Goal: Information Seeking & Learning: Learn about a topic

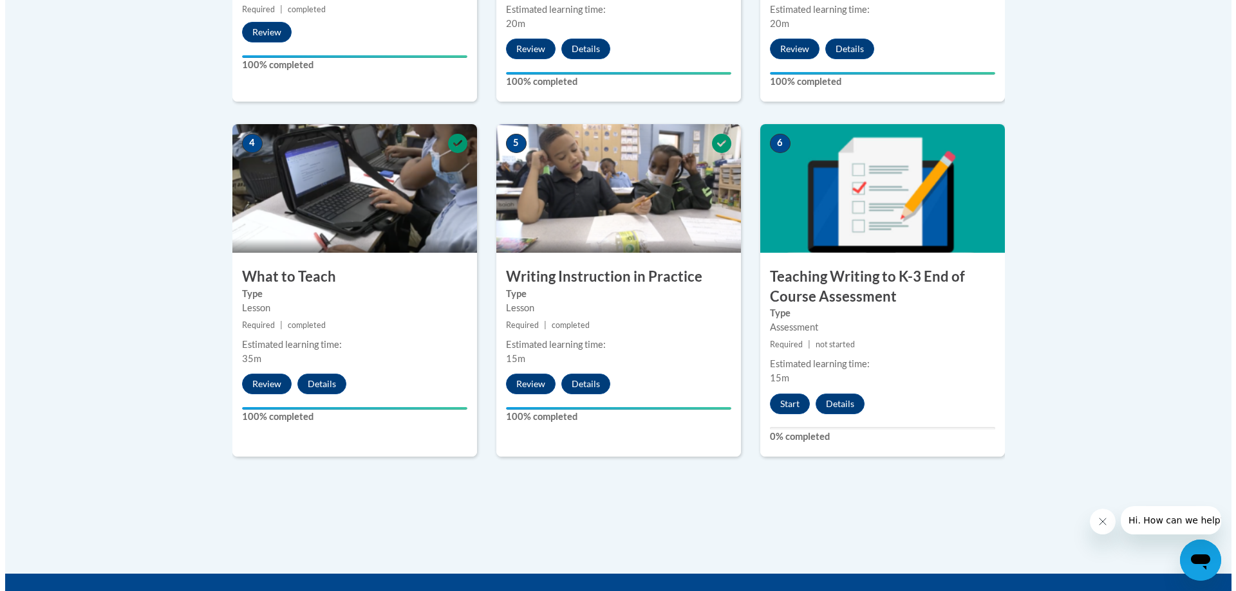
scroll to position [838, 0]
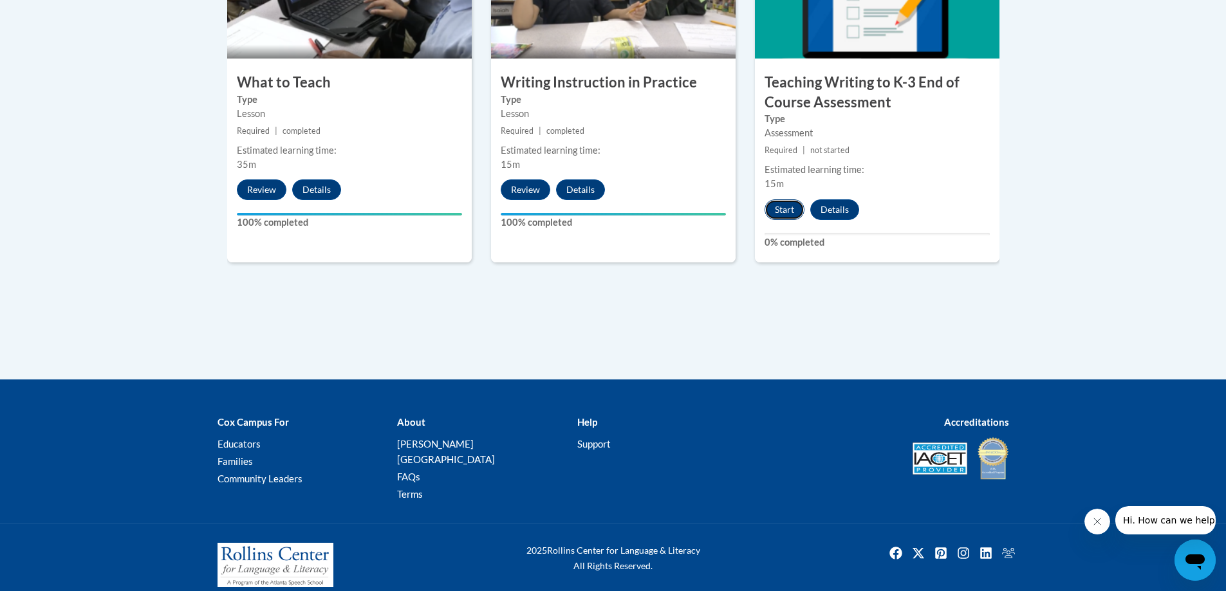
click at [783, 209] on button "Start" at bounding box center [785, 210] width 40 height 21
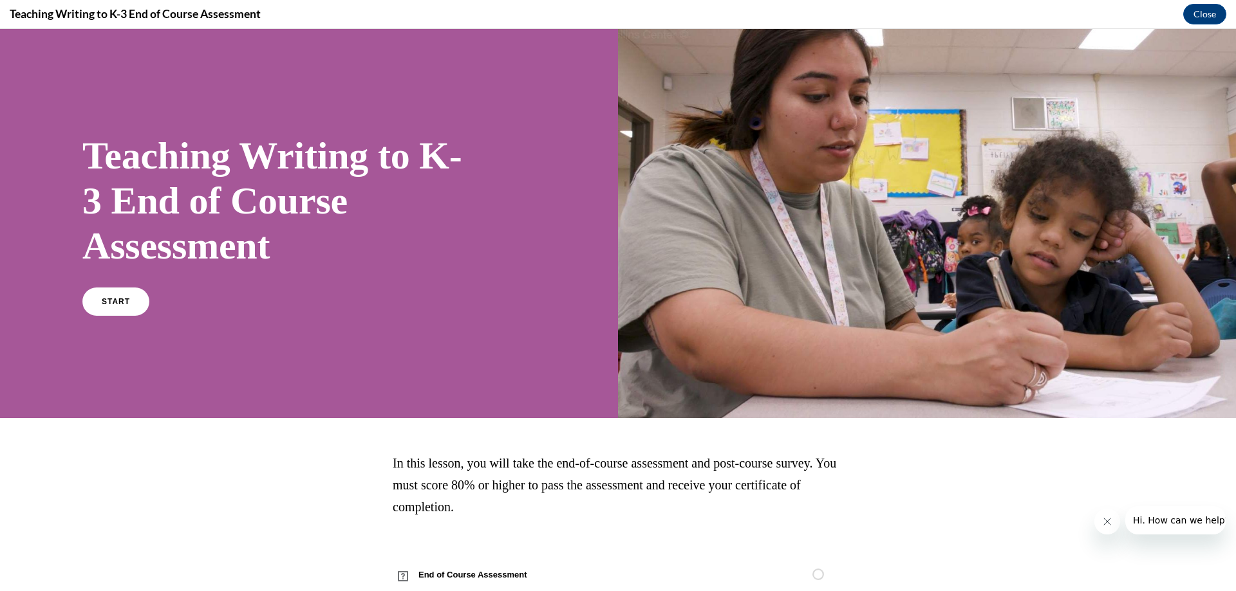
scroll to position [37, 0]
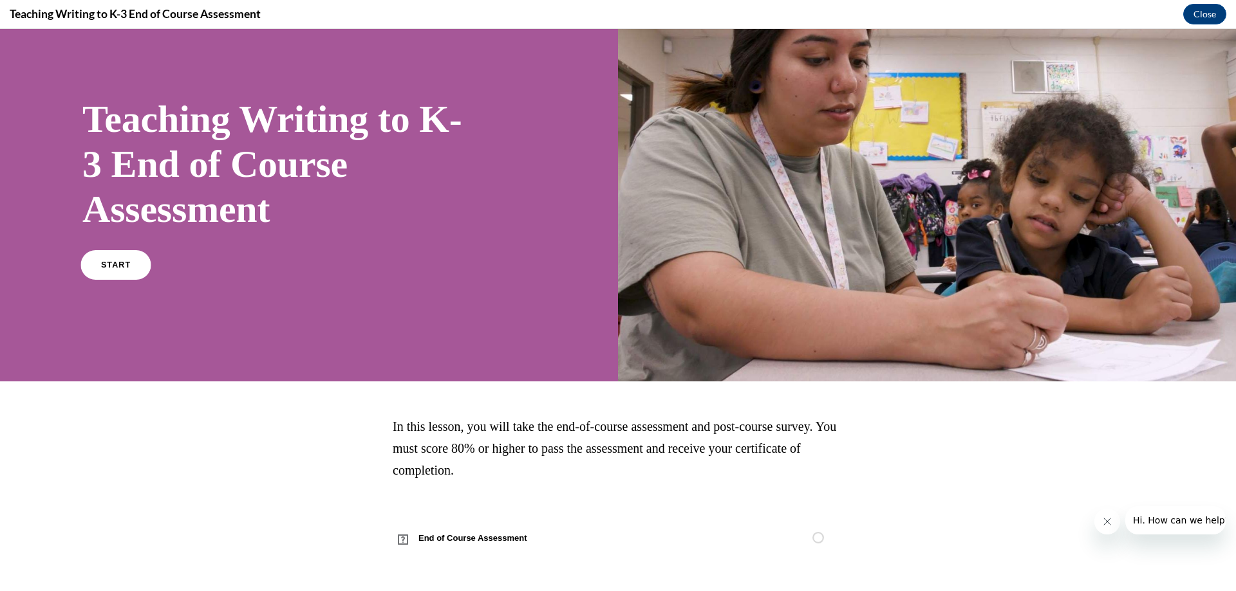
click at [111, 260] on link "START" at bounding box center [115, 265] width 70 height 30
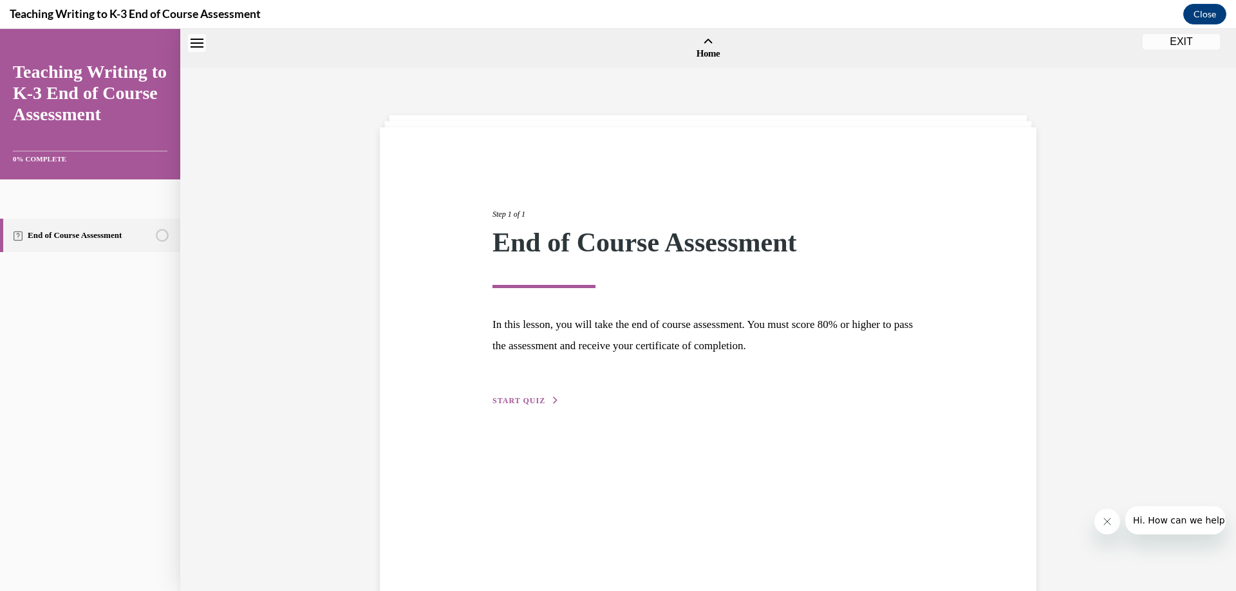
scroll to position [40, 0]
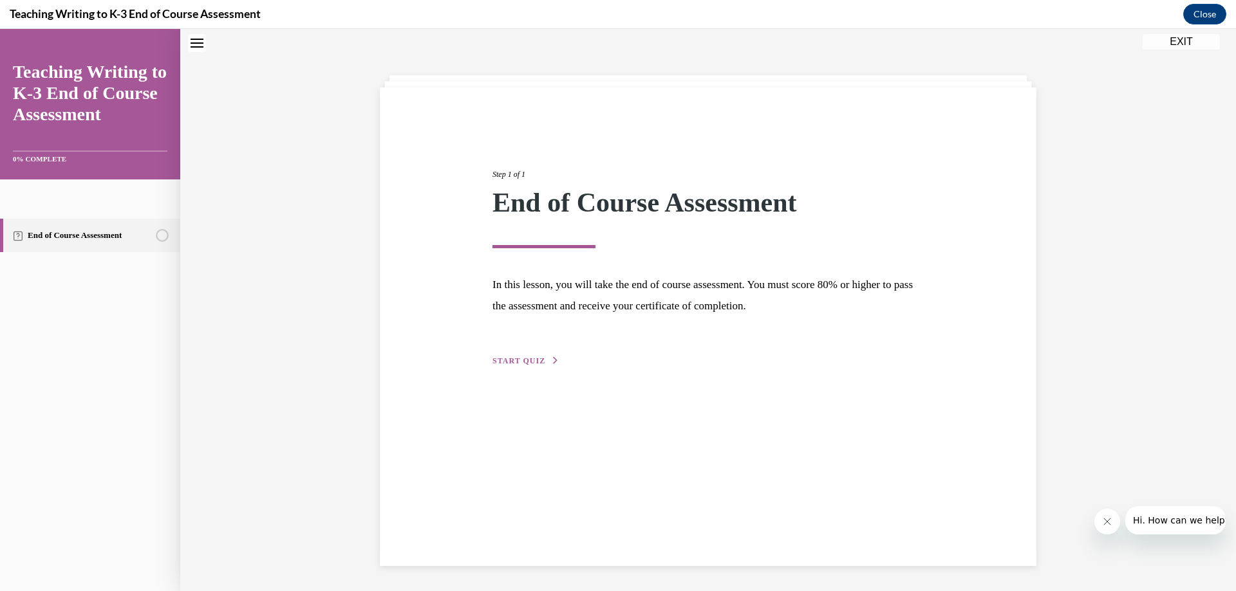
click at [519, 364] on span "START QUIZ" at bounding box center [518, 361] width 53 height 9
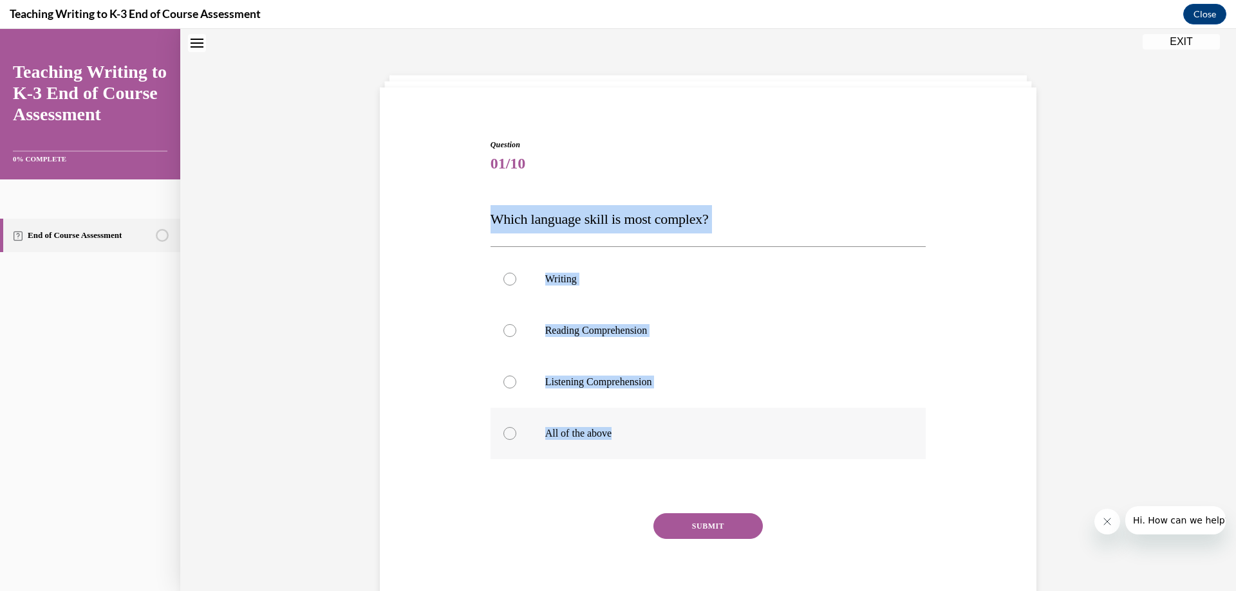
drag, startPoint x: 467, startPoint y: 223, endPoint x: 675, endPoint y: 411, distance: 280.2
click at [675, 411] on div "Question 01/10 Which language skill is most complex? Writing Reading Comprehens…" at bounding box center [708, 359] width 663 height 519
copy div "Which language skill is most complex? Writing Reading Comprehension Listening C…"
drag, startPoint x: 705, startPoint y: 273, endPoint x: 641, endPoint y: 275, distance: 64.4
click at [705, 274] on p "Writing" at bounding box center [719, 279] width 349 height 13
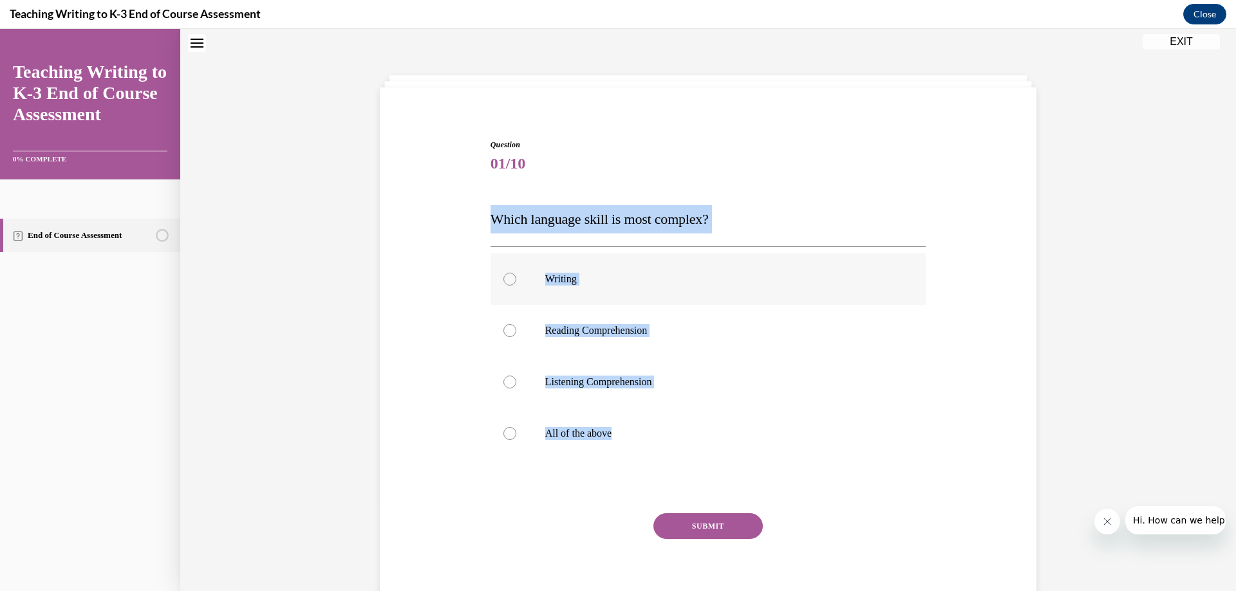
click at [516, 274] on input "Writing" at bounding box center [509, 279] width 13 height 13
radio input "true"
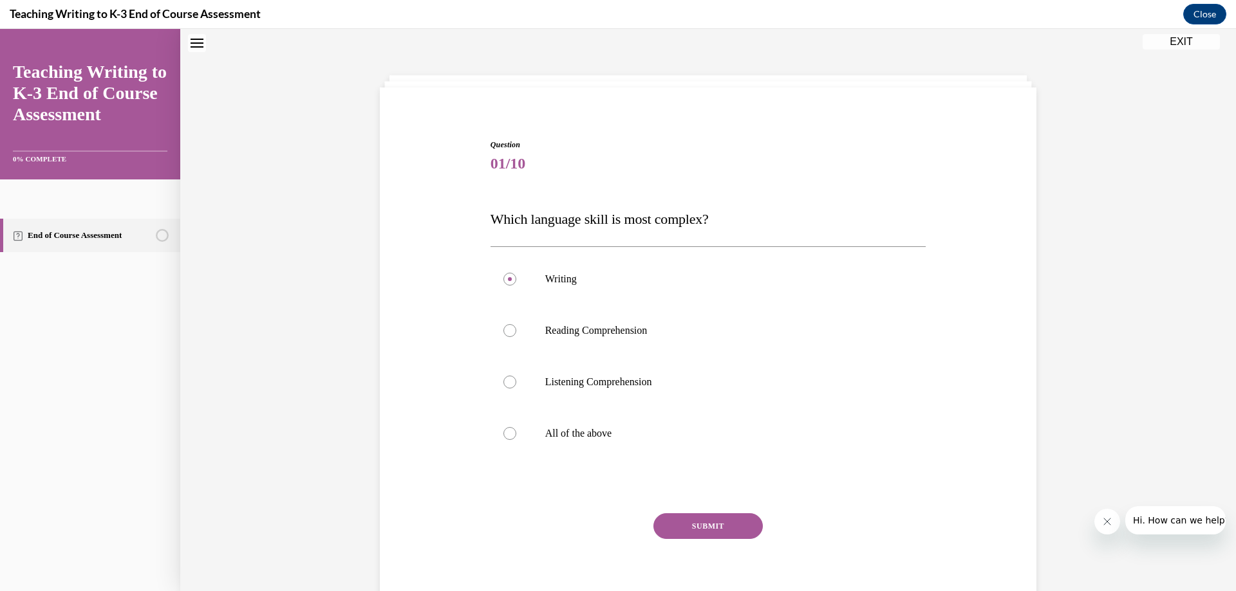
click at [956, 511] on div "Question 01/10 Which language skill is most complex? Writing Reading Comprehens…" at bounding box center [708, 359] width 663 height 519
click at [720, 522] on button "SUBMIT" at bounding box center [707, 527] width 109 height 26
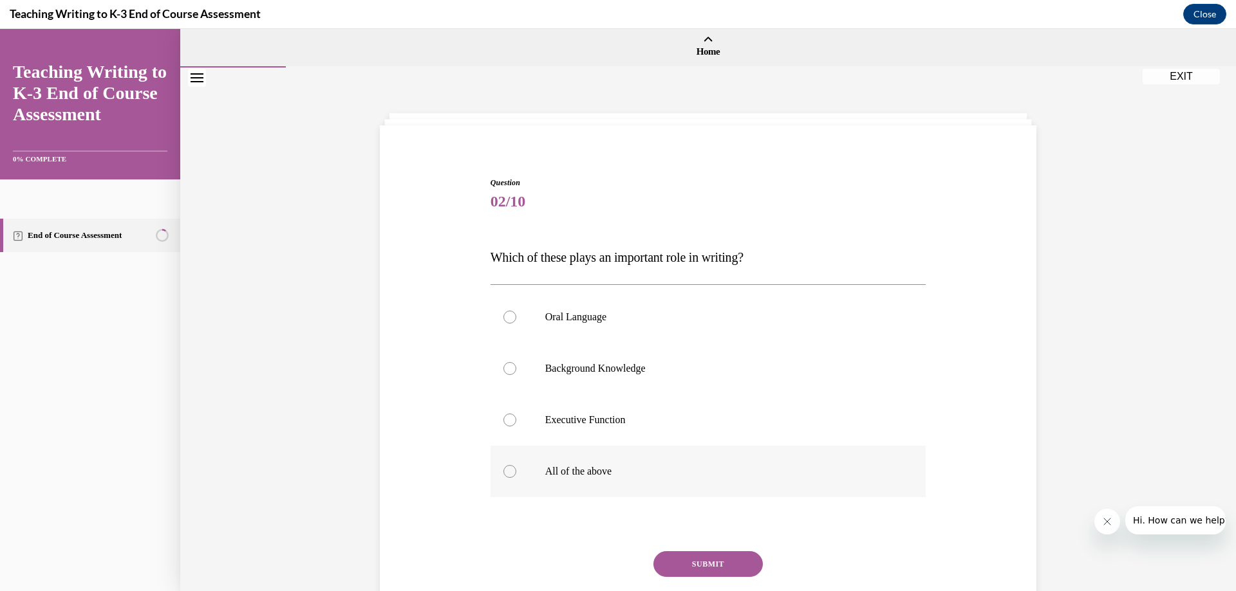
scroll to position [0, 0]
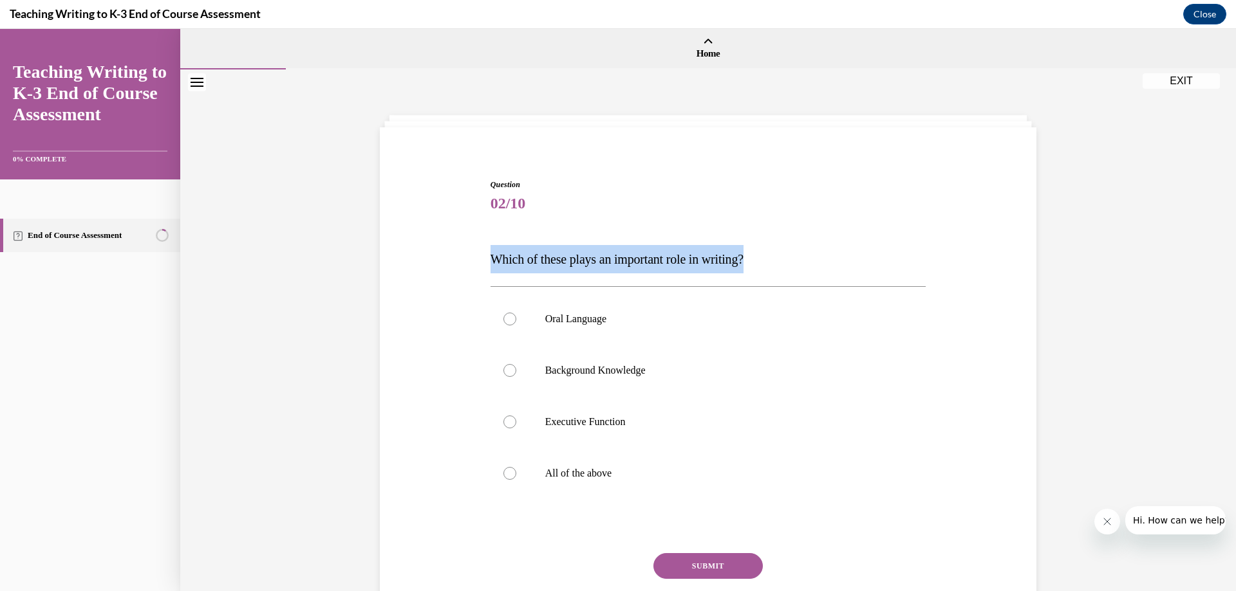
drag, startPoint x: 525, startPoint y: 256, endPoint x: 779, endPoint y: 252, distance: 254.2
click at [779, 252] on div "Question 02/10 Which of these plays an important role in writing? Oral Language…" at bounding box center [708, 399] width 663 height 519
copy span "Which of these plays an important role in writing?"
click at [572, 470] on p "All of the above" at bounding box center [719, 473] width 349 height 13
click at [516, 470] on input "All of the above" at bounding box center [509, 473] width 13 height 13
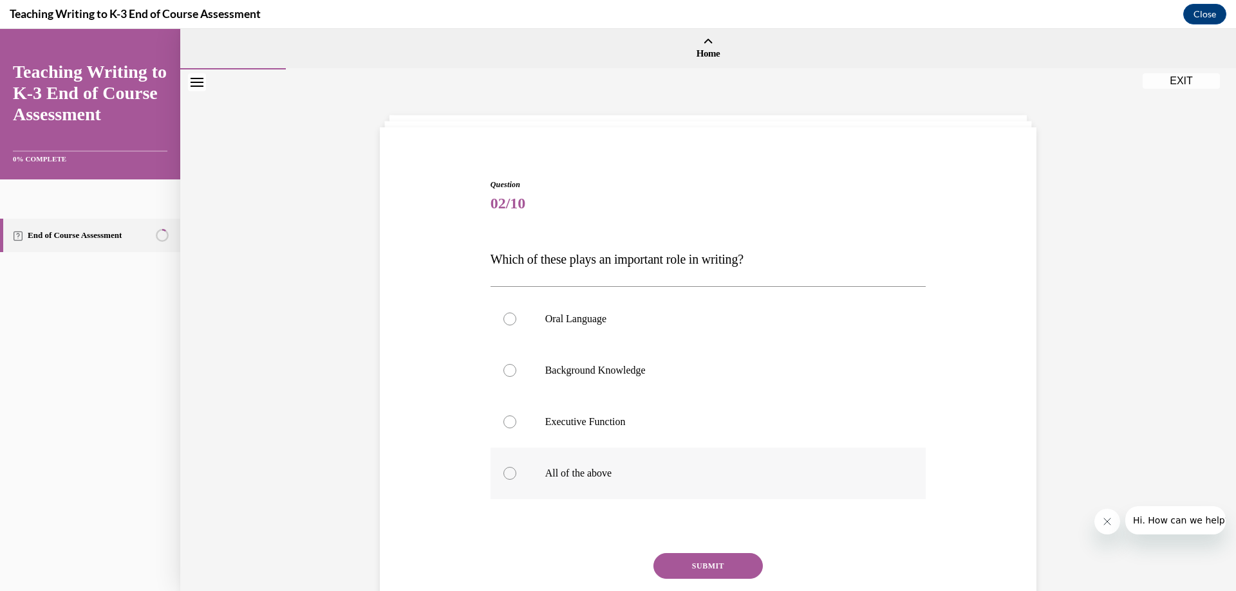
radio input "true"
click at [718, 569] on button "SUBMIT" at bounding box center [707, 566] width 109 height 26
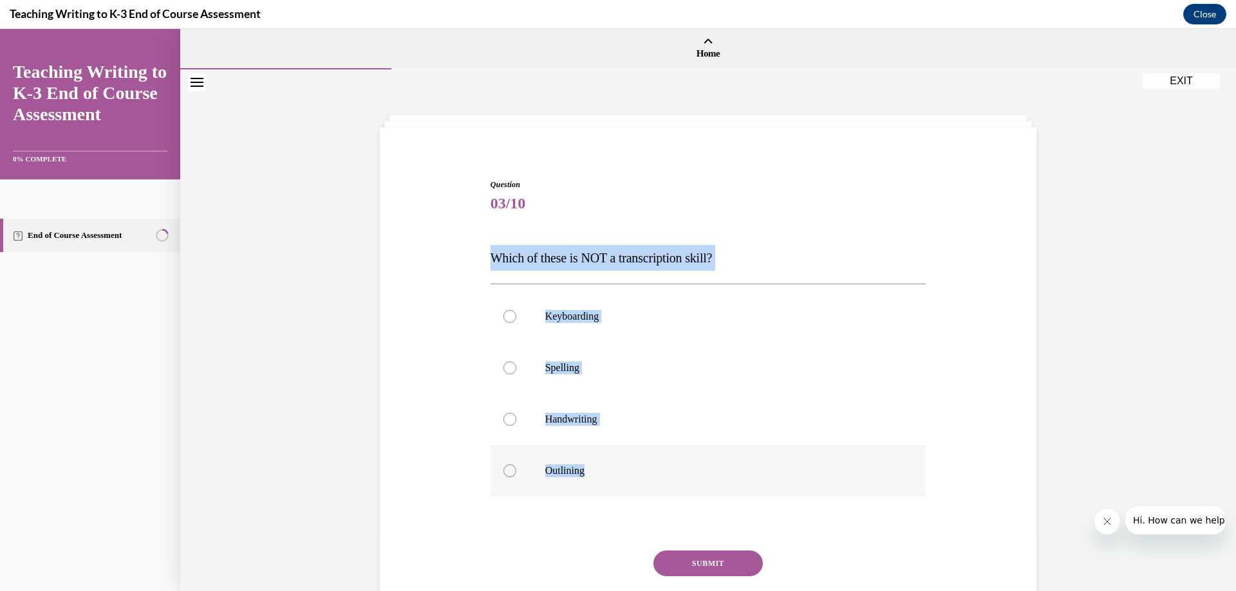
drag, startPoint x: 477, startPoint y: 257, endPoint x: 624, endPoint y: 470, distance: 258.5
click at [621, 471] on div "Question 03/10 Which of these is NOT a transcription skill? Keyboarding Spellin…" at bounding box center [708, 398] width 663 height 516
copy div "Which of these is NOT a transcription skill? Keyboarding Spelling Handwriting O…"
click at [508, 474] on div at bounding box center [509, 471] width 13 height 13
click at [508, 474] on input "Outlining" at bounding box center [509, 471] width 13 height 13
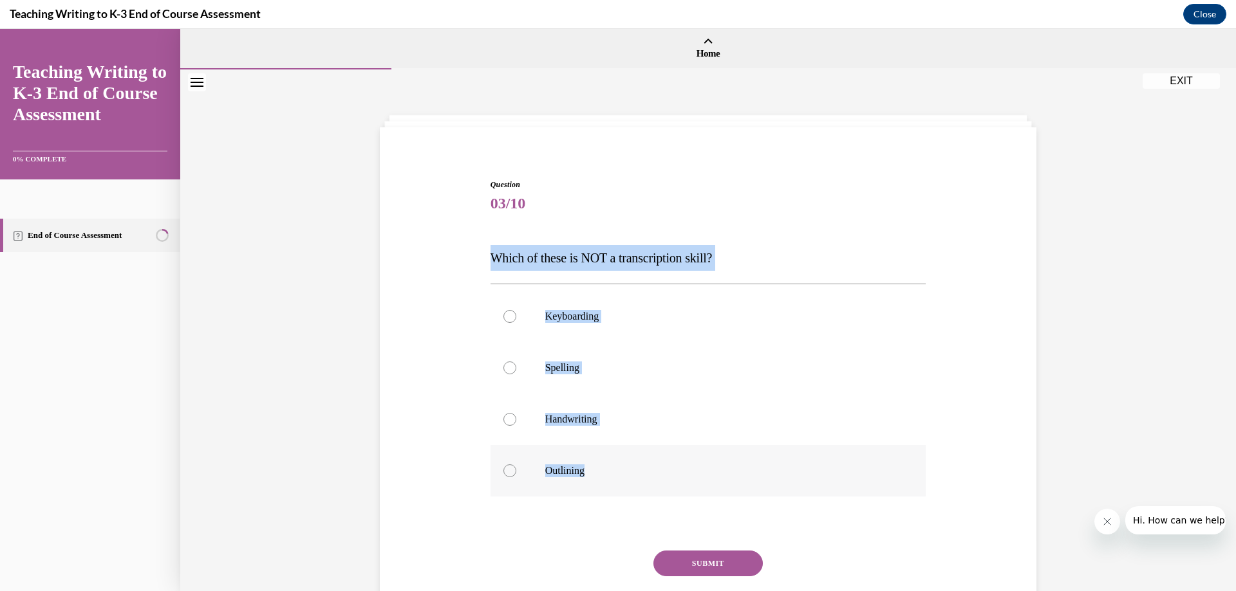
radio input "true"
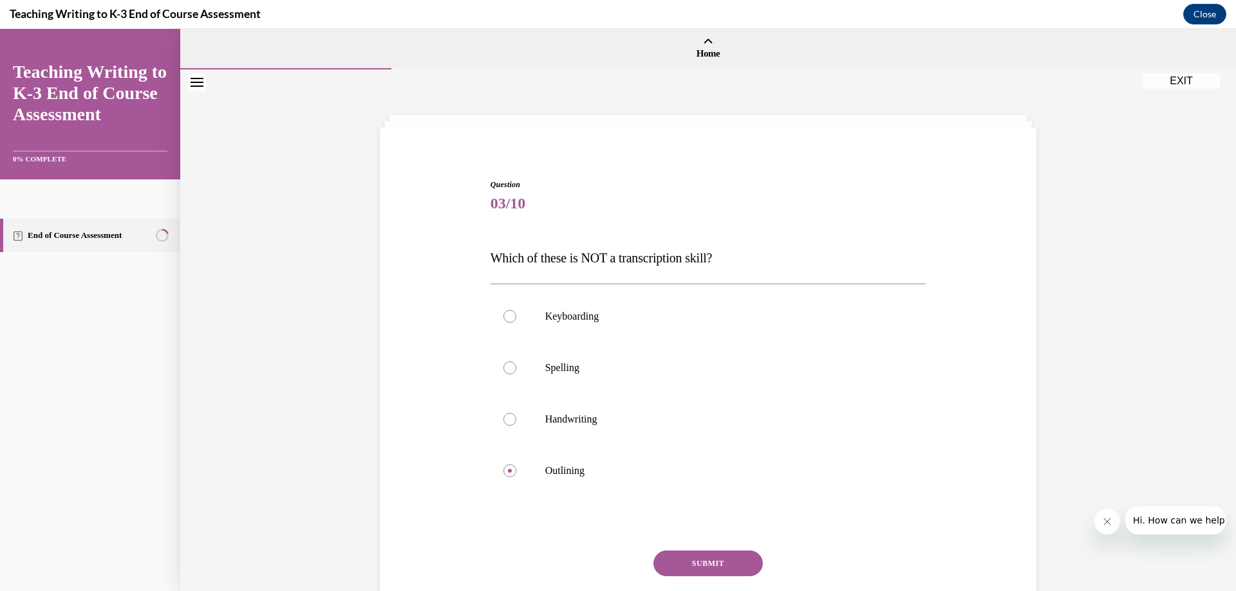
click at [673, 562] on button "SUBMIT" at bounding box center [707, 564] width 109 height 26
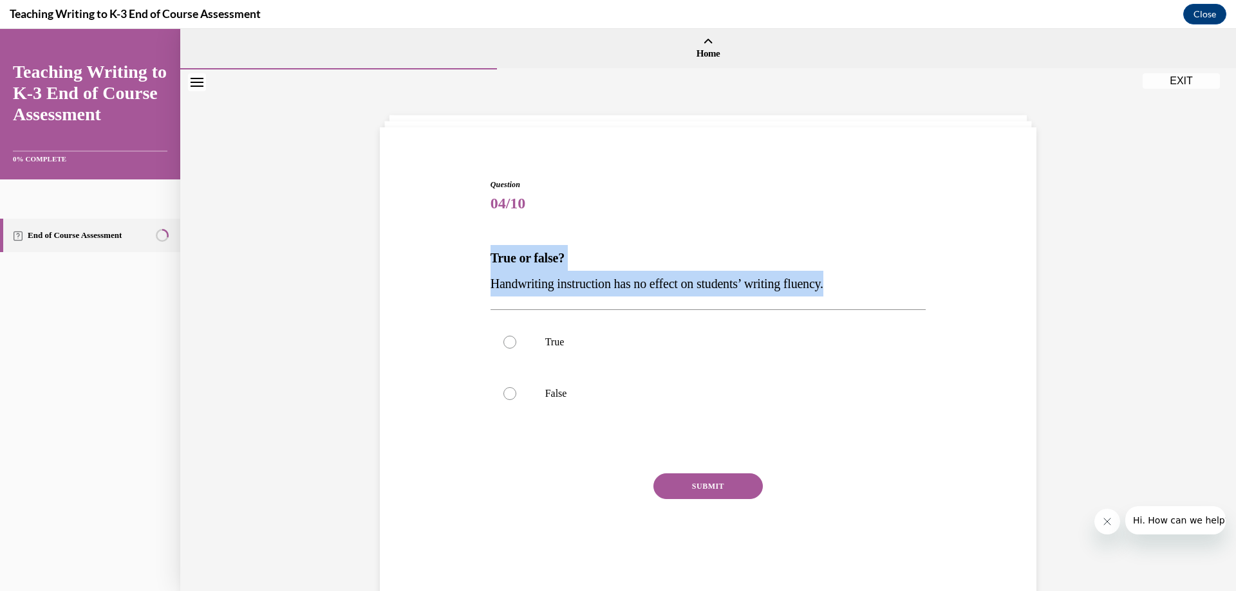
drag, startPoint x: 484, startPoint y: 249, endPoint x: 857, endPoint y: 272, distance: 373.4
click at [857, 272] on div "Question 04/10 True or false? Handwriting instruction has no effect on students…" at bounding box center [708, 370] width 442 height 420
copy div "True or false? Handwriting instruction has no effect on students’ writing fluen…"
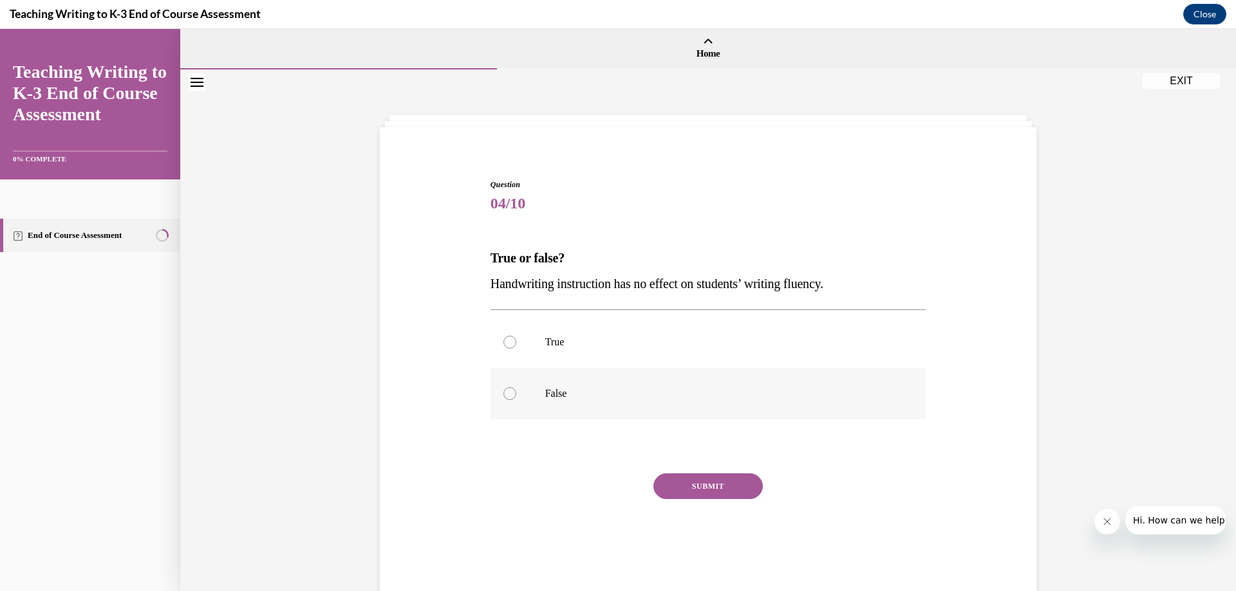
click at [507, 393] on div at bounding box center [509, 393] width 13 height 13
click at [507, 393] on input "False" at bounding box center [509, 393] width 13 height 13
radio input "true"
click at [730, 494] on button "SUBMIT" at bounding box center [707, 487] width 109 height 26
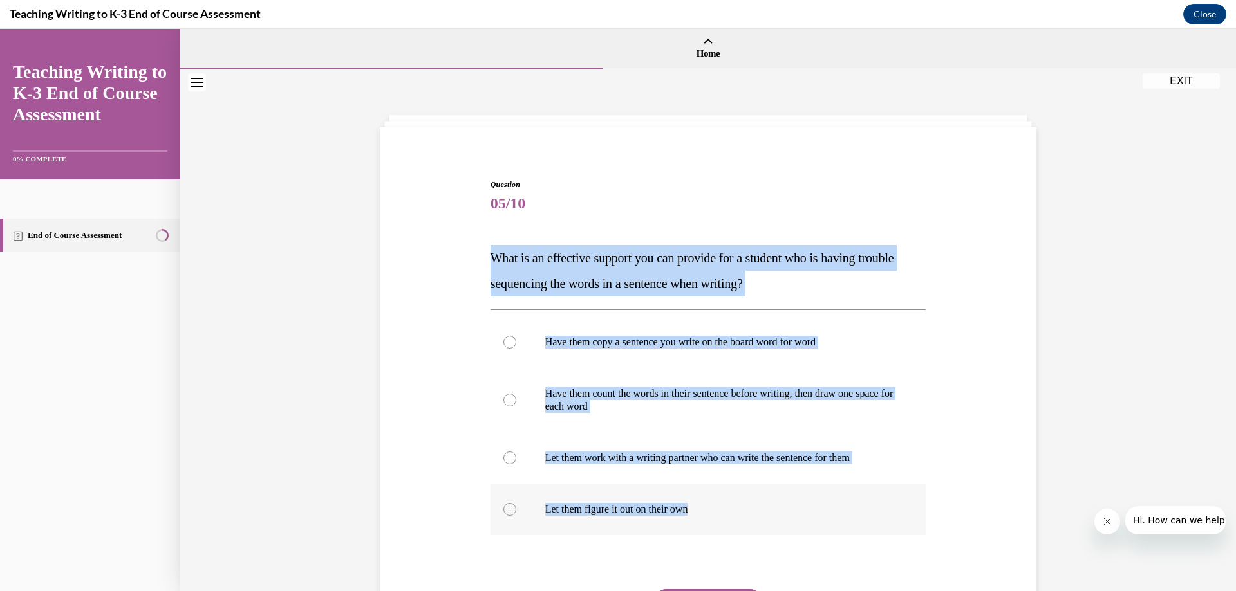
drag, startPoint x: 472, startPoint y: 258, endPoint x: 814, endPoint y: 524, distance: 432.4
click at [814, 524] on div "Question 05/10 What is an effective support you can provide for a student who i…" at bounding box center [708, 417] width 663 height 555
copy div "What is an effective support you can provide for a student who is having troubl…"
click at [449, 467] on div "Question 05/10 What is an effective support you can provide for a student who i…" at bounding box center [708, 417] width 663 height 555
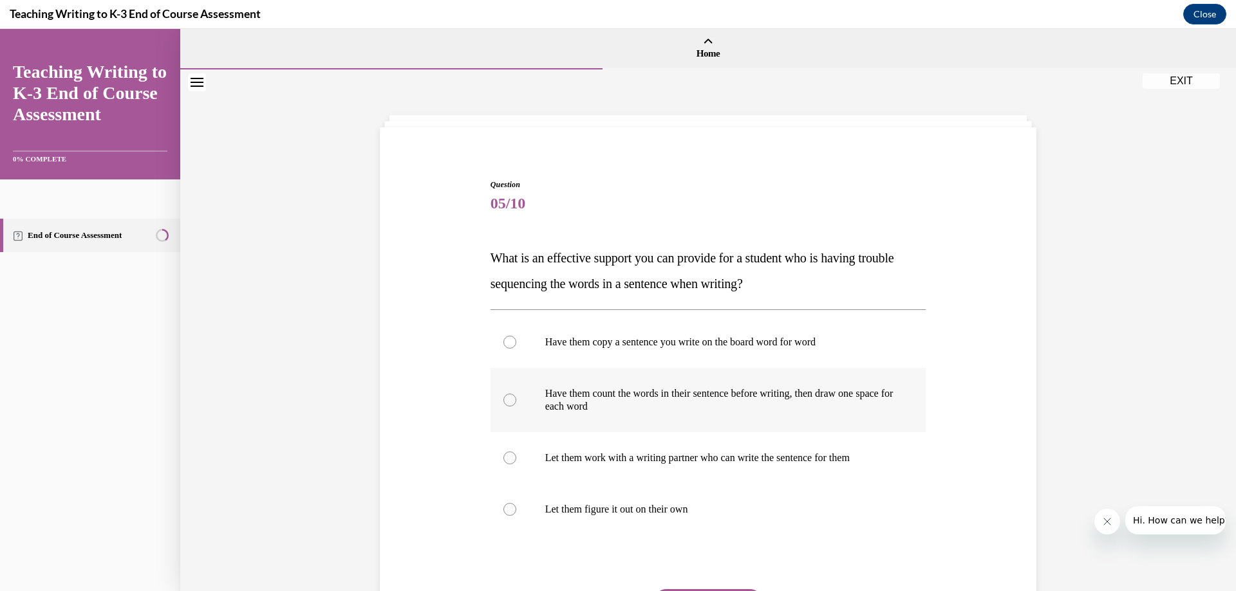
click at [504, 395] on div at bounding box center [509, 400] width 13 height 13
click at [504, 395] on input "Have them count the words in their sentence before writing, then draw one space…" at bounding box center [509, 400] width 13 height 13
radio input "true"
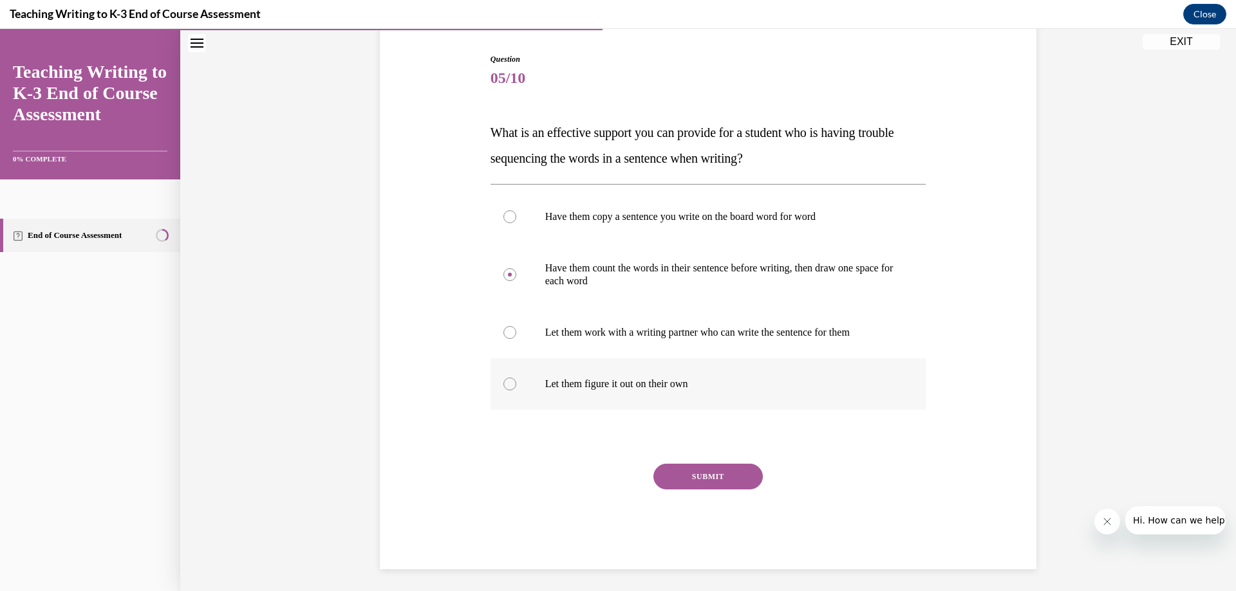
scroll to position [129, 0]
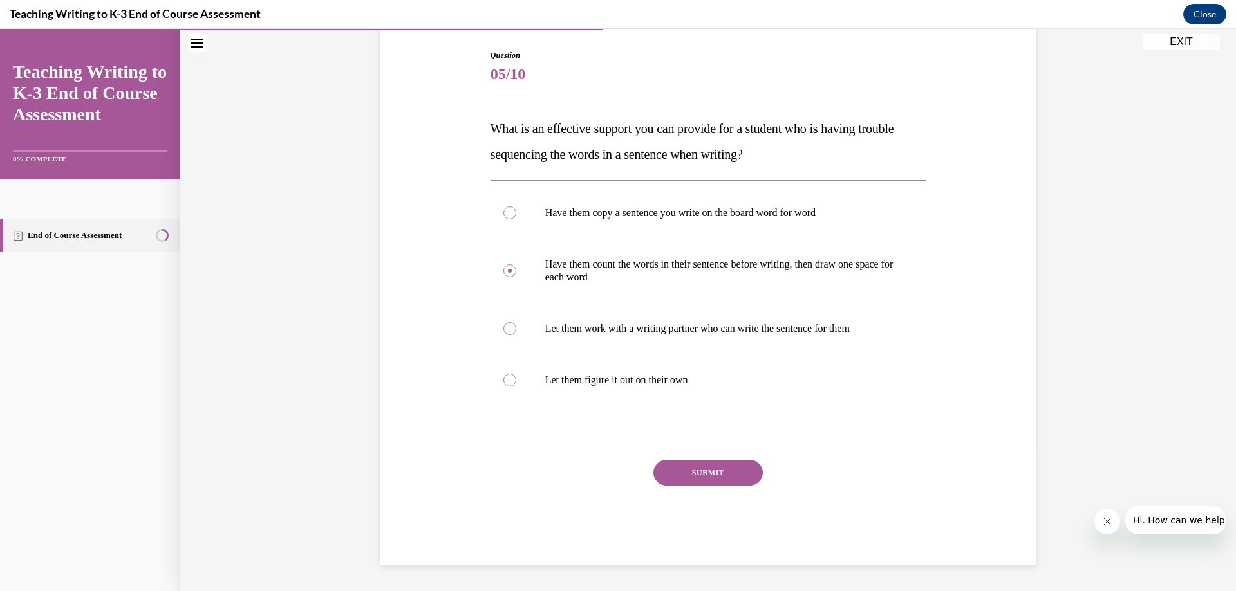
click at [718, 486] on div "SUBMIT" at bounding box center [708, 492] width 436 height 64
click at [700, 478] on button "SUBMIT" at bounding box center [707, 473] width 109 height 26
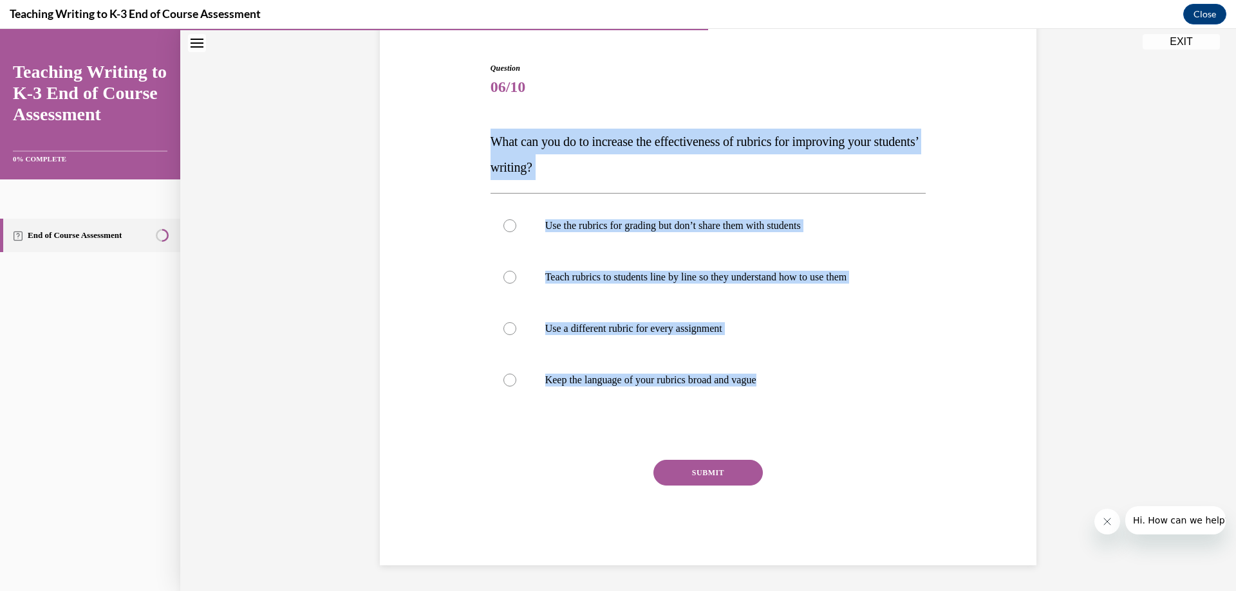
drag, startPoint x: 453, startPoint y: 125, endPoint x: 847, endPoint y: 414, distance: 488.9
click at [847, 414] on div "Question 06/10 What can you do to increase the effectiveness of rubrics for imp…" at bounding box center [708, 295] width 663 height 542
copy div "What can you do to increase the effectiveness of rubrics for improving your stu…"
click at [504, 278] on div at bounding box center [509, 277] width 13 height 13
click at [504, 278] on input "Teach rubrics to students line by line so they understand how to use them" at bounding box center [509, 277] width 13 height 13
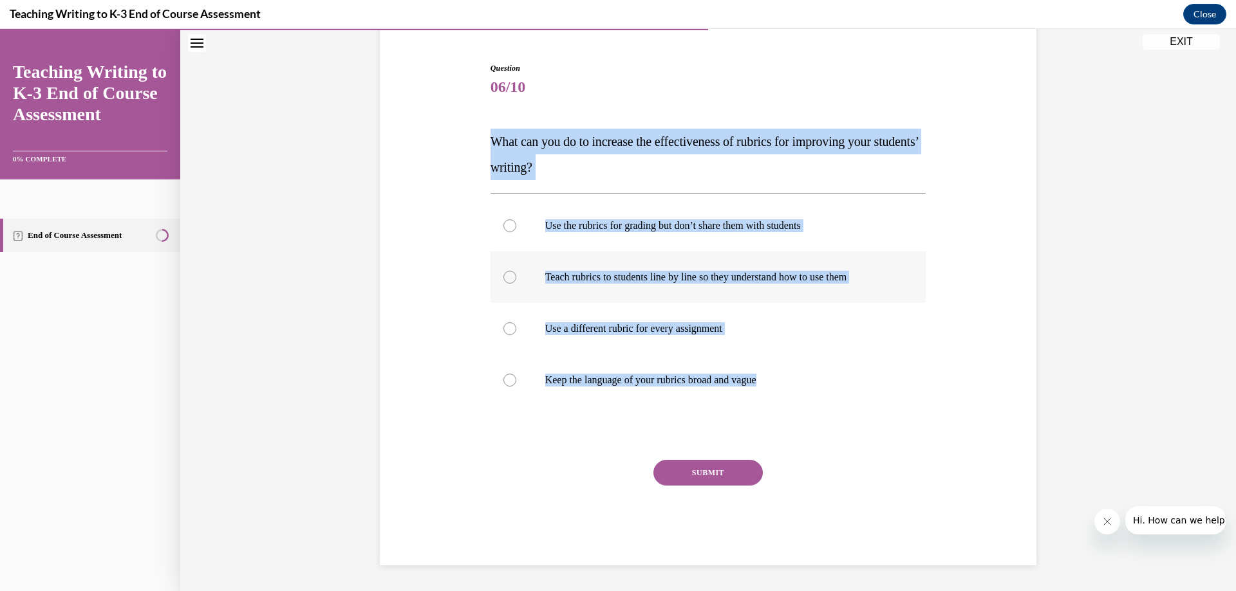
radio input "true"
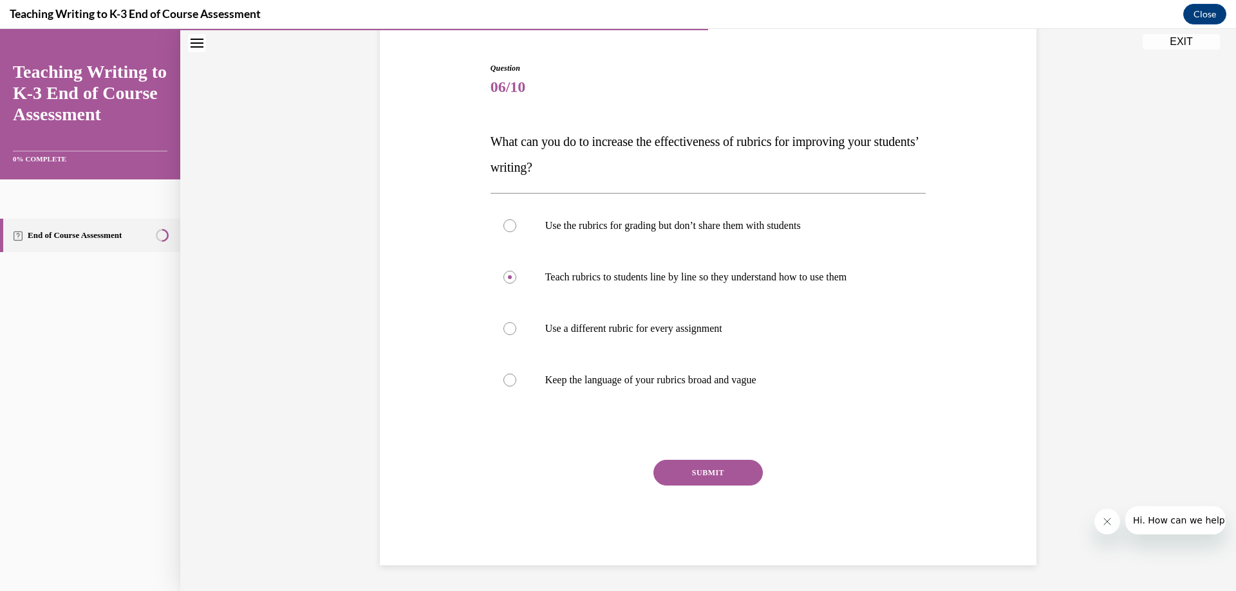
click at [692, 489] on div "SUBMIT" at bounding box center [708, 492] width 436 height 64
click at [702, 478] on button "SUBMIT" at bounding box center [707, 473] width 109 height 26
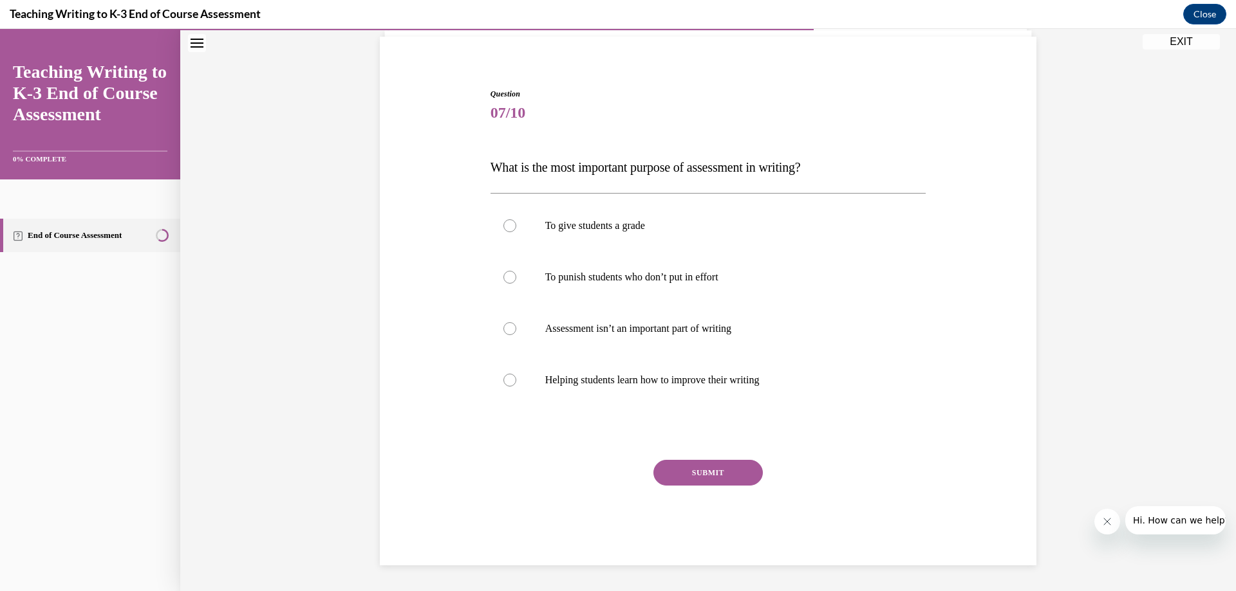
scroll to position [91, 0]
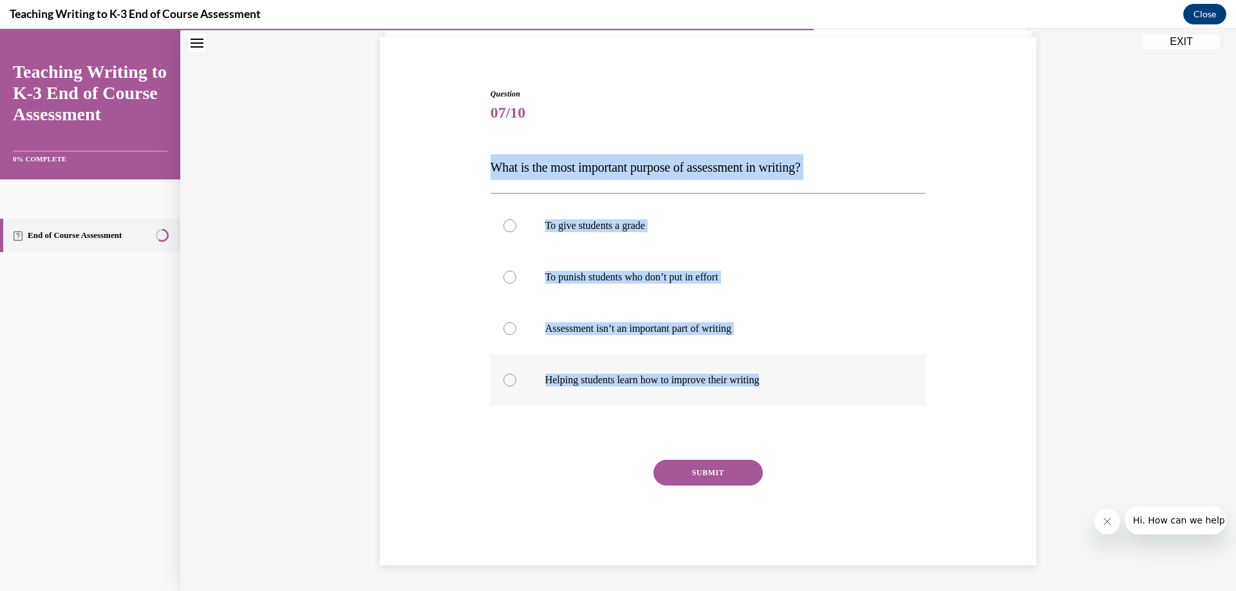
drag, startPoint x: 438, startPoint y: 164, endPoint x: 884, endPoint y: 376, distance: 494.3
click at [884, 376] on div "Question 07/10 What is the most important purpose of assessment in writing? To …" at bounding box center [708, 308] width 663 height 516
copy div "What is the most important purpose of assessment in writing? To give students a…"
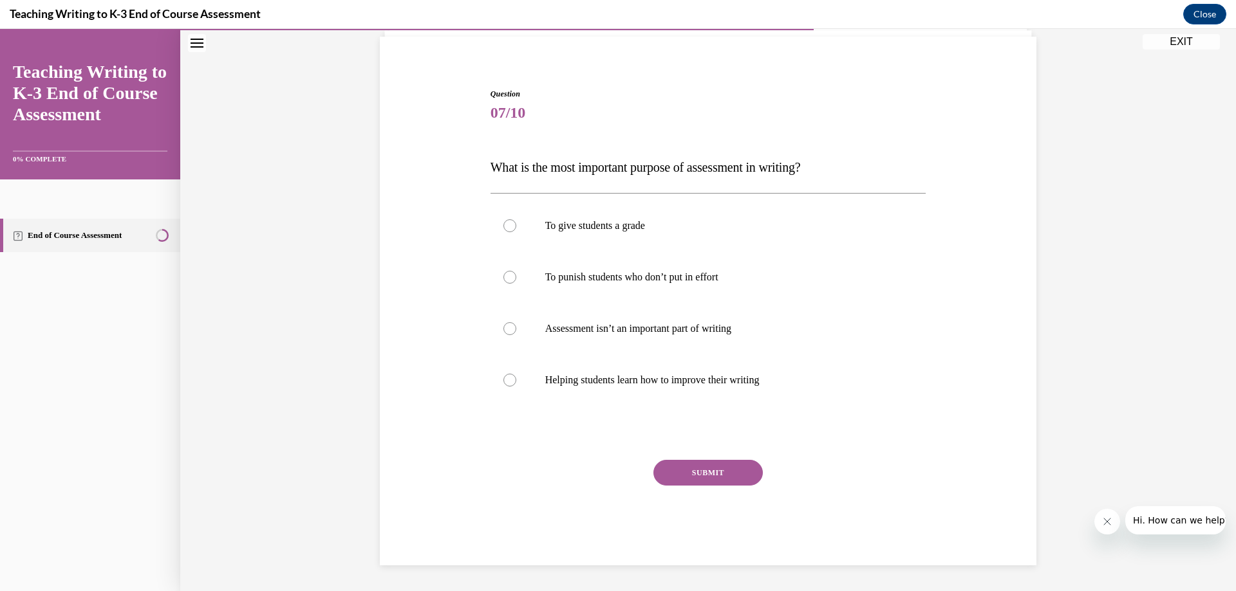
click at [880, 470] on div "SUBMIT" at bounding box center [708, 492] width 436 height 64
click at [504, 383] on div at bounding box center [509, 380] width 13 height 13
click at [504, 383] on input "Helping students learn how to improve their writing" at bounding box center [509, 380] width 13 height 13
radio input "true"
click at [694, 474] on button "SUBMIT" at bounding box center [707, 473] width 109 height 26
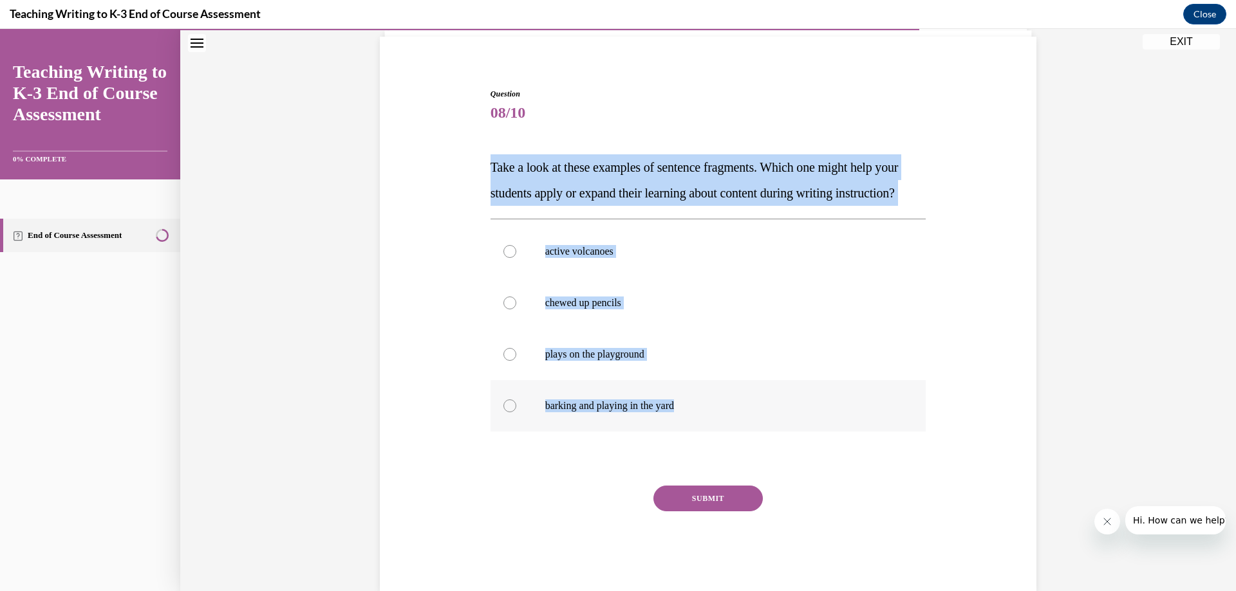
drag, startPoint x: 443, startPoint y: 153, endPoint x: 680, endPoint y: 436, distance: 369.2
click at [680, 436] on div "Question 08/10 Take a look at these examples of sentence fragments. Which one m…" at bounding box center [708, 321] width 663 height 542
copy div "Take a look at these examples of sentence fragments. Which one might help your …"
click at [632, 206] on p "Take a look at these examples of sentence fragments. Which one might help your …" at bounding box center [708, 179] width 436 height 51
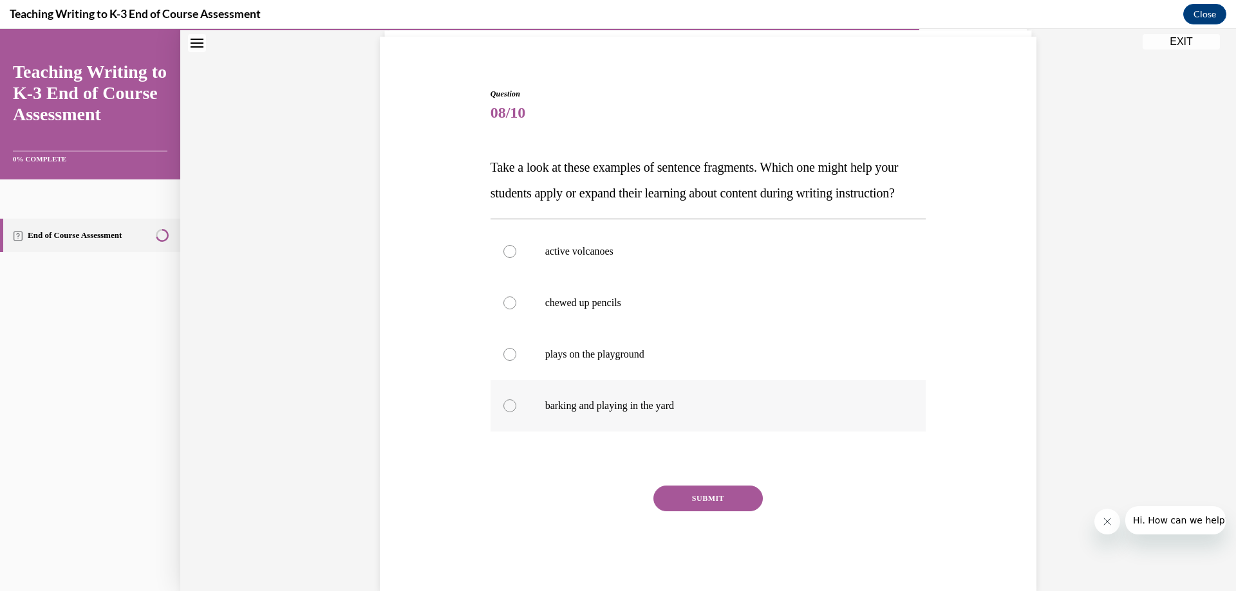
click at [503, 413] on div at bounding box center [509, 406] width 13 height 13
click at [503, 413] on input "barking and playing in the yard" at bounding box center [509, 406] width 13 height 13
radio input "true"
click at [689, 512] on button "SUBMIT" at bounding box center [707, 499] width 109 height 26
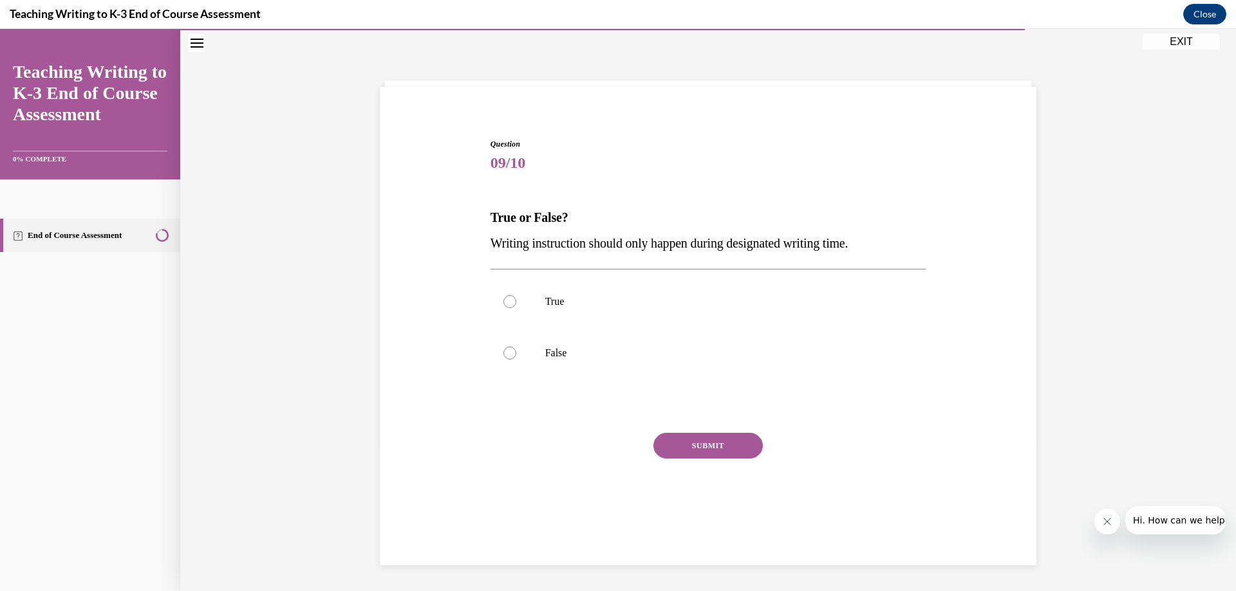
scroll to position [41, 0]
click at [507, 353] on div at bounding box center [509, 353] width 13 height 13
click at [507, 353] on input "False" at bounding box center [509, 353] width 13 height 13
radio input "true"
click at [673, 443] on button "SUBMIT" at bounding box center [707, 446] width 109 height 26
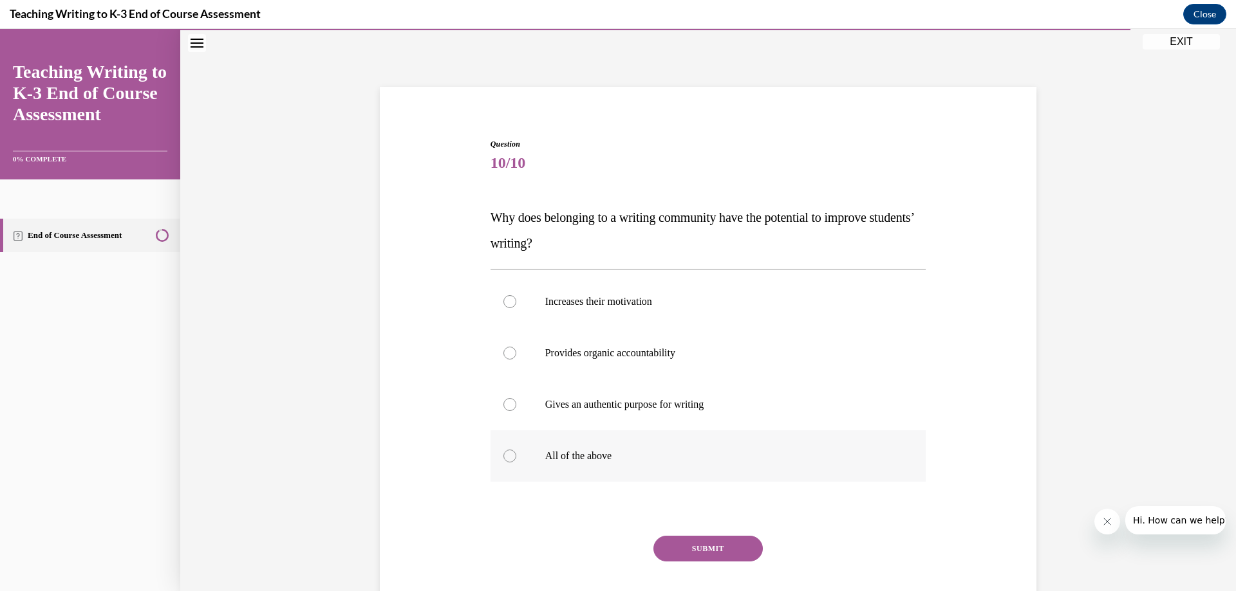
click at [508, 454] on div at bounding box center [509, 456] width 13 height 13
click at [508, 454] on input "All of the above" at bounding box center [509, 456] width 13 height 13
radio input "true"
click at [702, 552] on button "SUBMIT" at bounding box center [707, 549] width 109 height 26
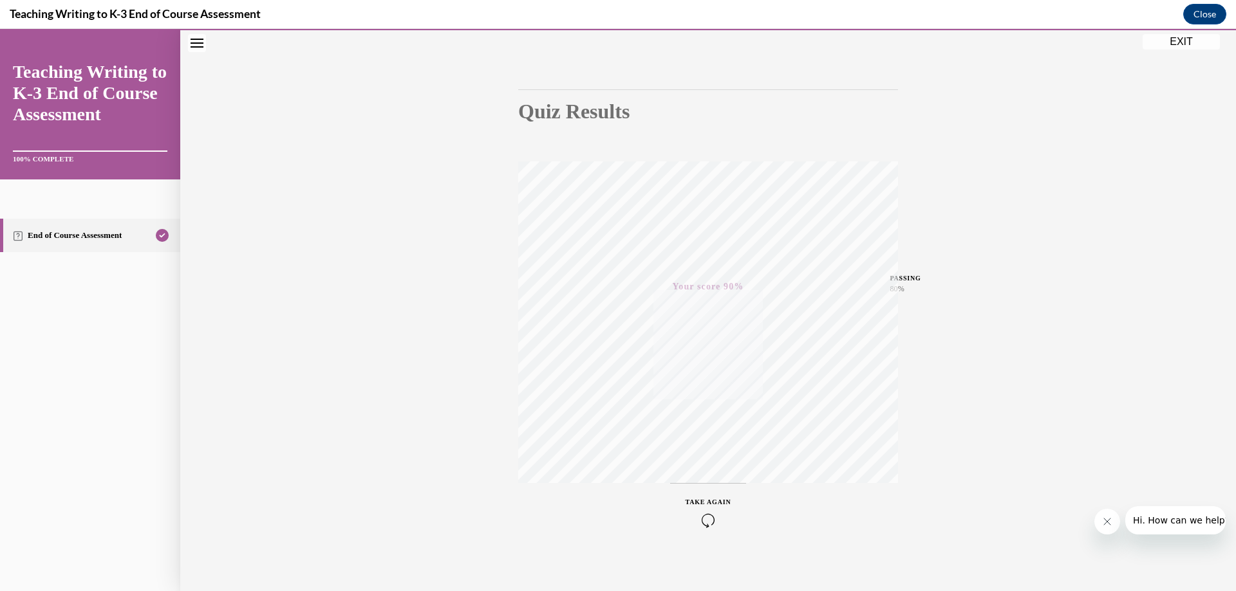
scroll to position [97, 0]
click at [1187, 42] on button "EXIT" at bounding box center [1180, 41] width 77 height 15
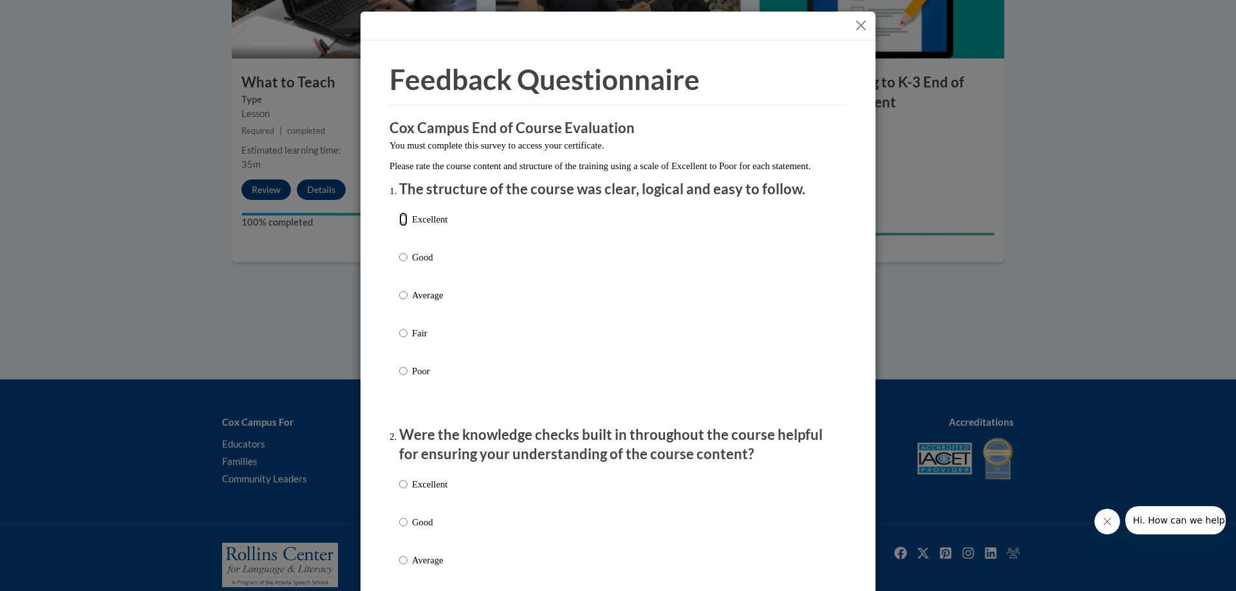
click at [400, 227] on input "Excellent" at bounding box center [403, 219] width 8 height 14
radio input "true"
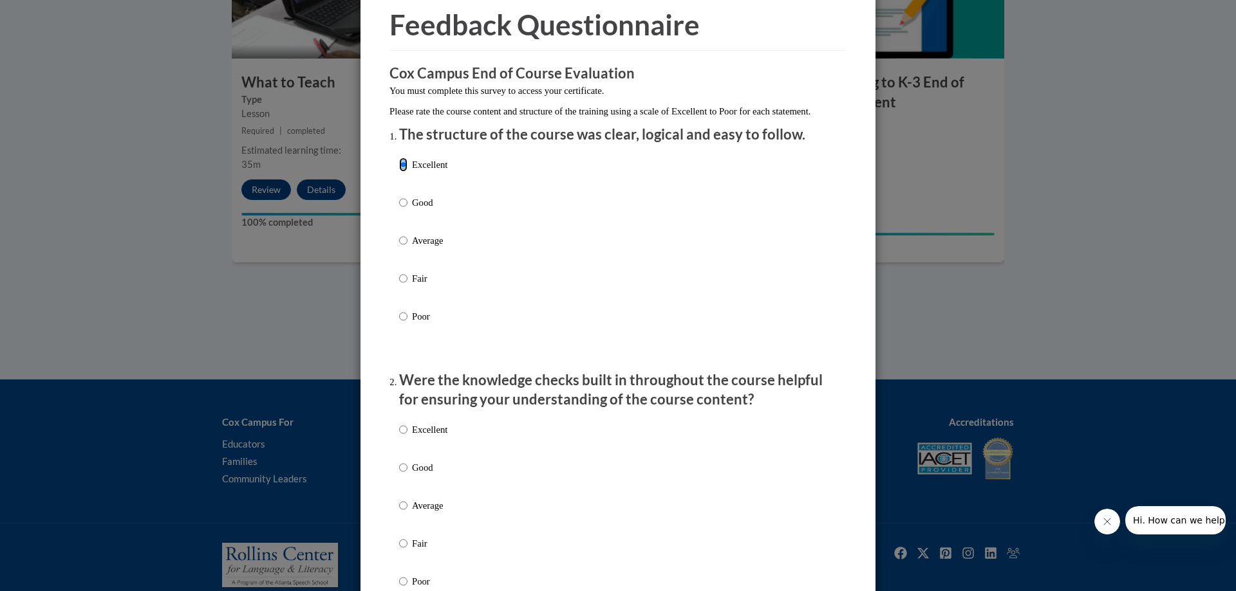
scroll to position [129, 0]
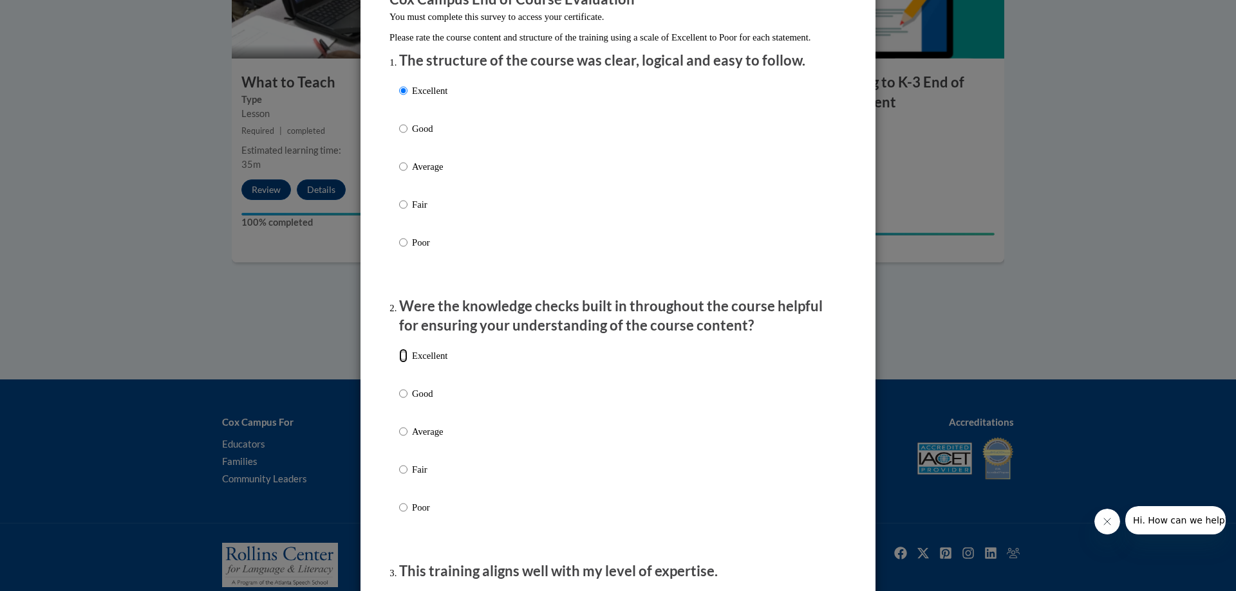
click at [399, 363] on input "Excellent" at bounding box center [403, 356] width 8 height 14
radio input "true"
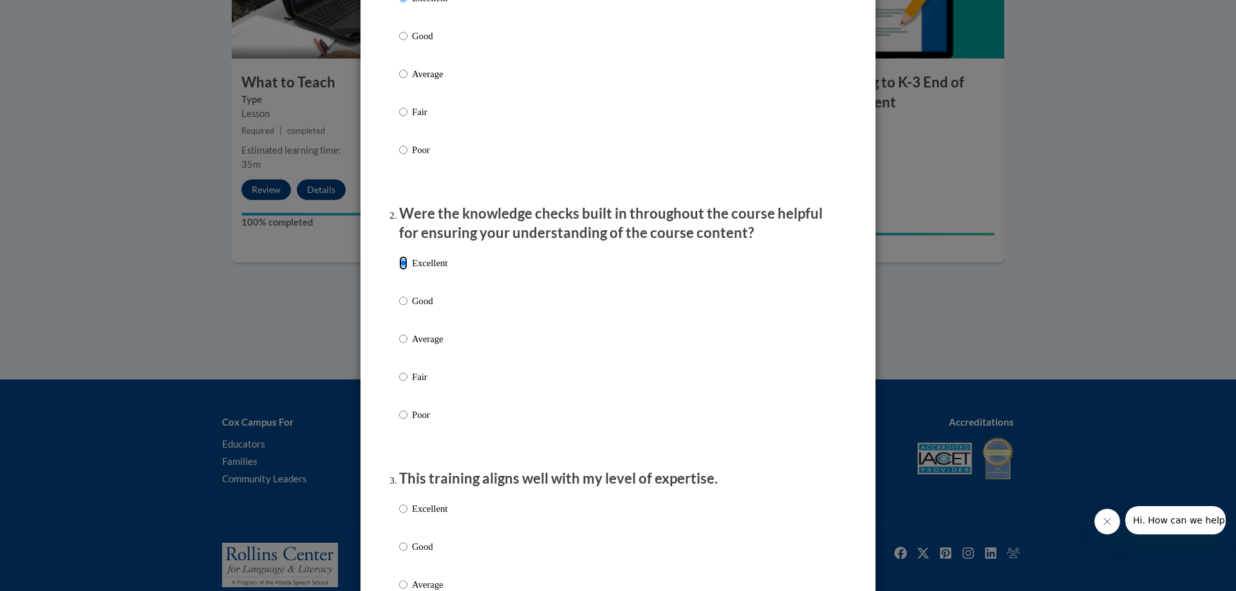
scroll to position [322, 0]
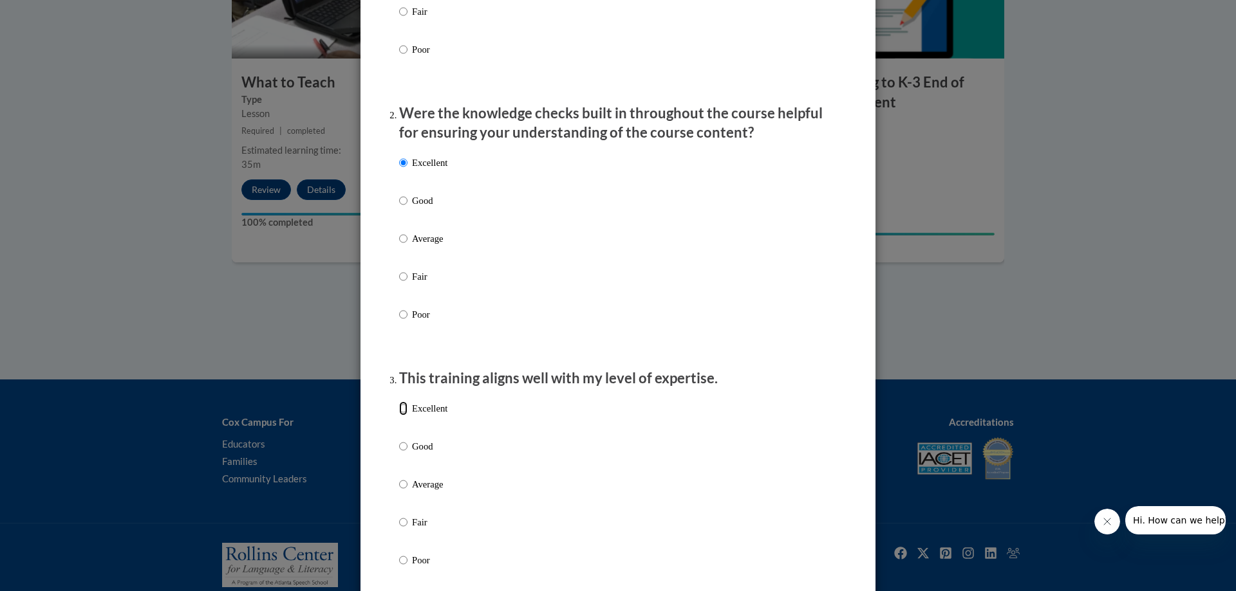
click at [401, 416] on input "Excellent" at bounding box center [403, 409] width 8 height 14
radio input "true"
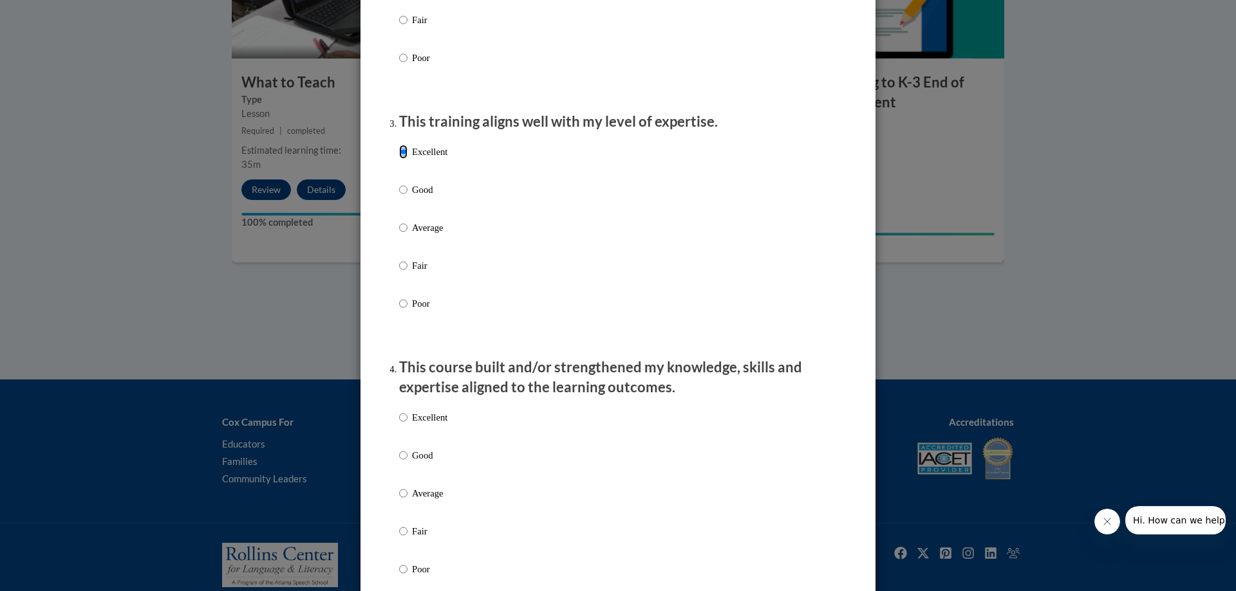
scroll to position [579, 0]
click at [400, 424] on input "Excellent" at bounding box center [403, 417] width 8 height 14
radio input "true"
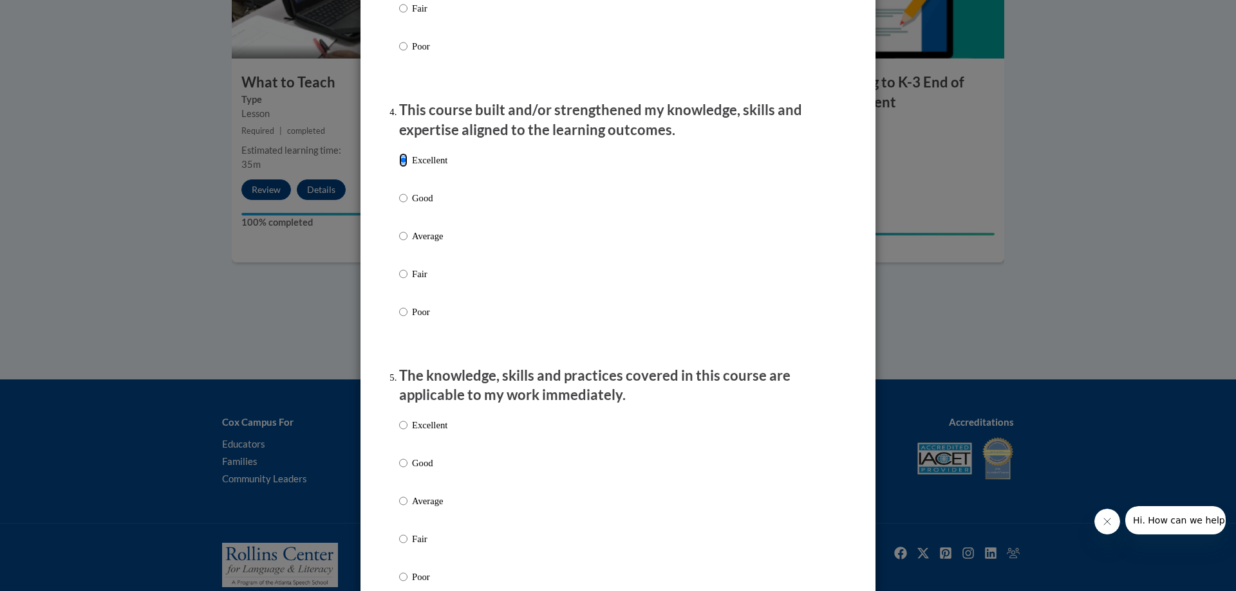
scroll to position [837, 0]
click at [403, 434] on label "Excellent" at bounding box center [423, 435] width 48 height 35
click at [403, 432] on input "Excellent" at bounding box center [403, 425] width 8 height 14
radio input "true"
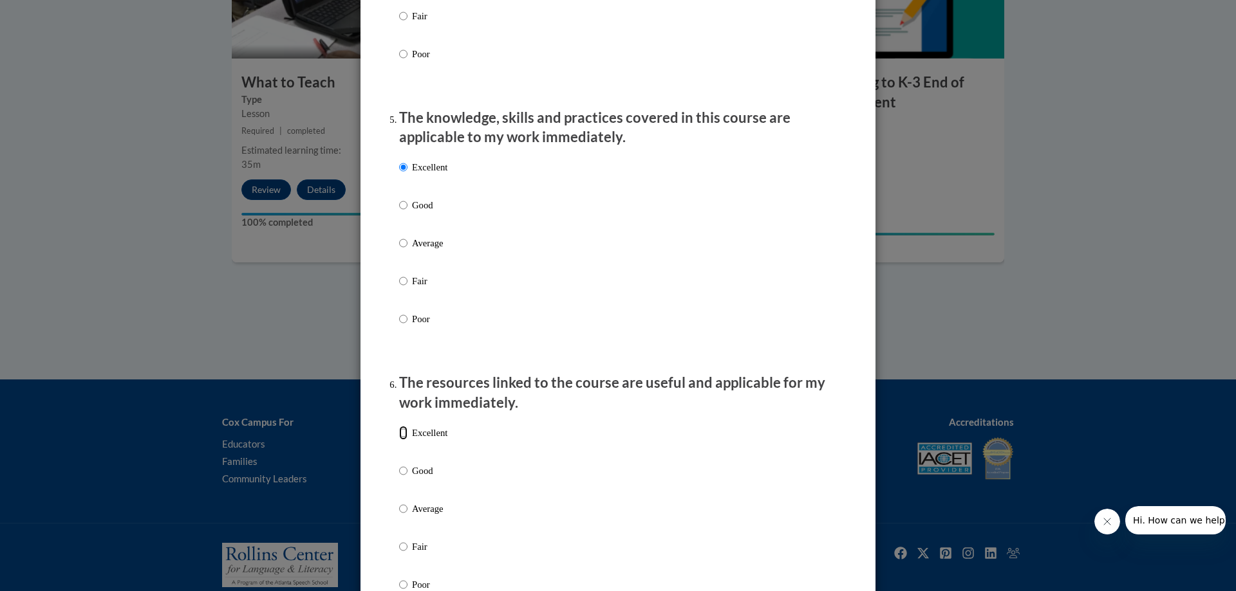
click at [400, 440] on input "Excellent" at bounding box center [403, 433] width 8 height 14
radio input "true"
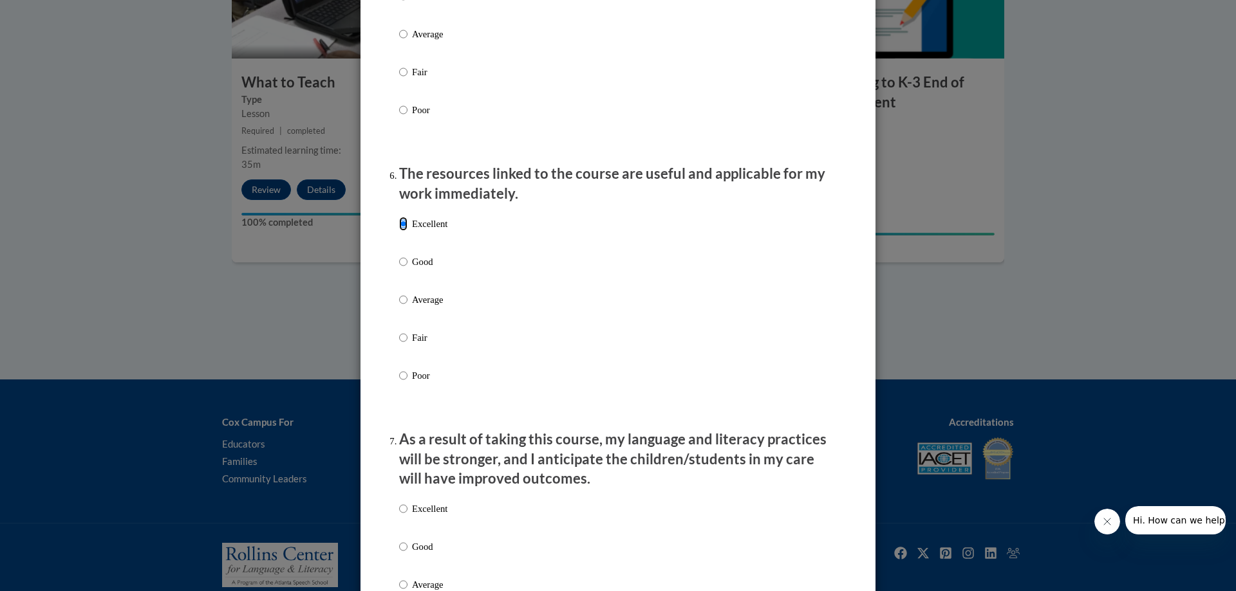
scroll to position [1352, 0]
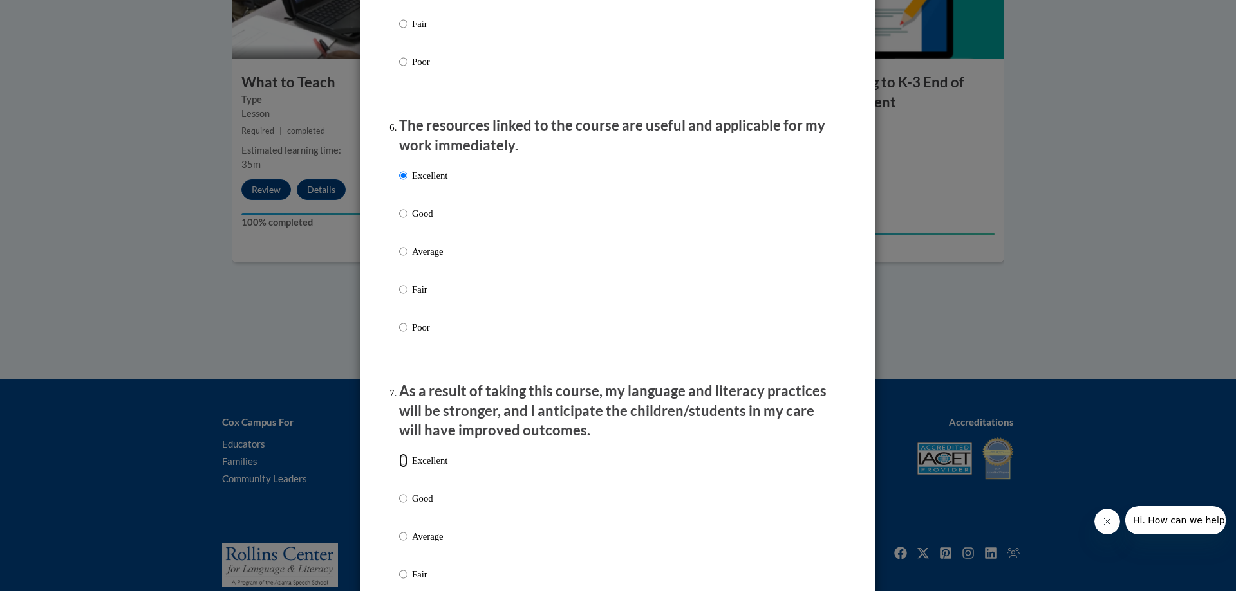
click at [399, 468] on input "Excellent" at bounding box center [403, 461] width 8 height 14
radio input "true"
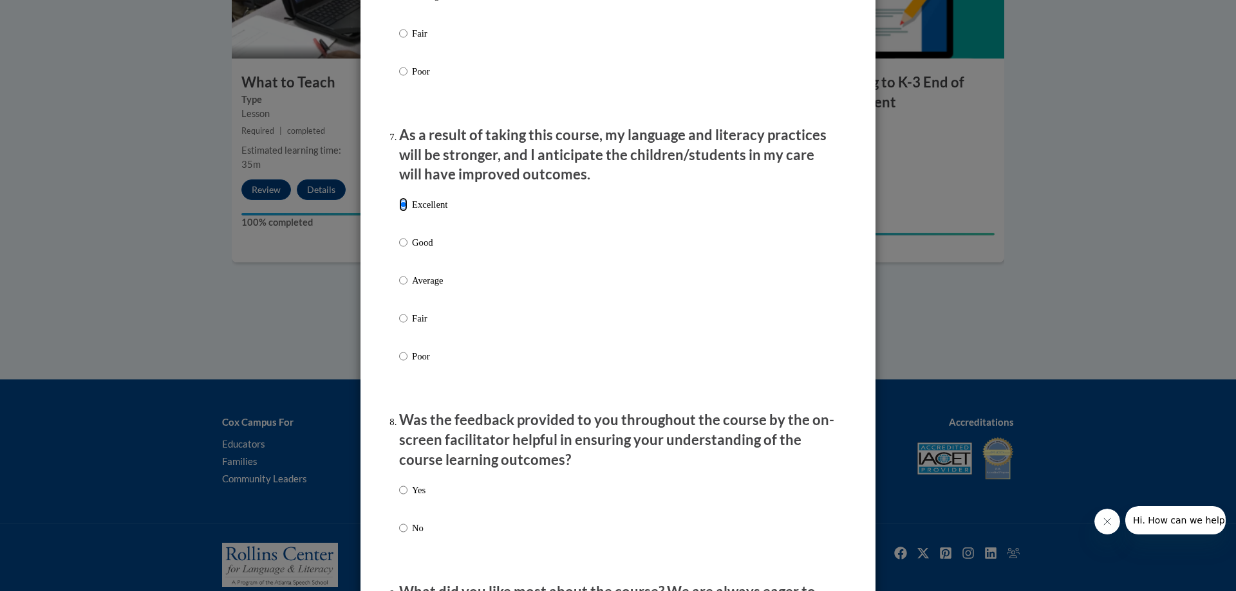
scroll to position [1609, 0]
click at [399, 496] on input "Yes" at bounding box center [403, 489] width 8 height 14
radio input "true"
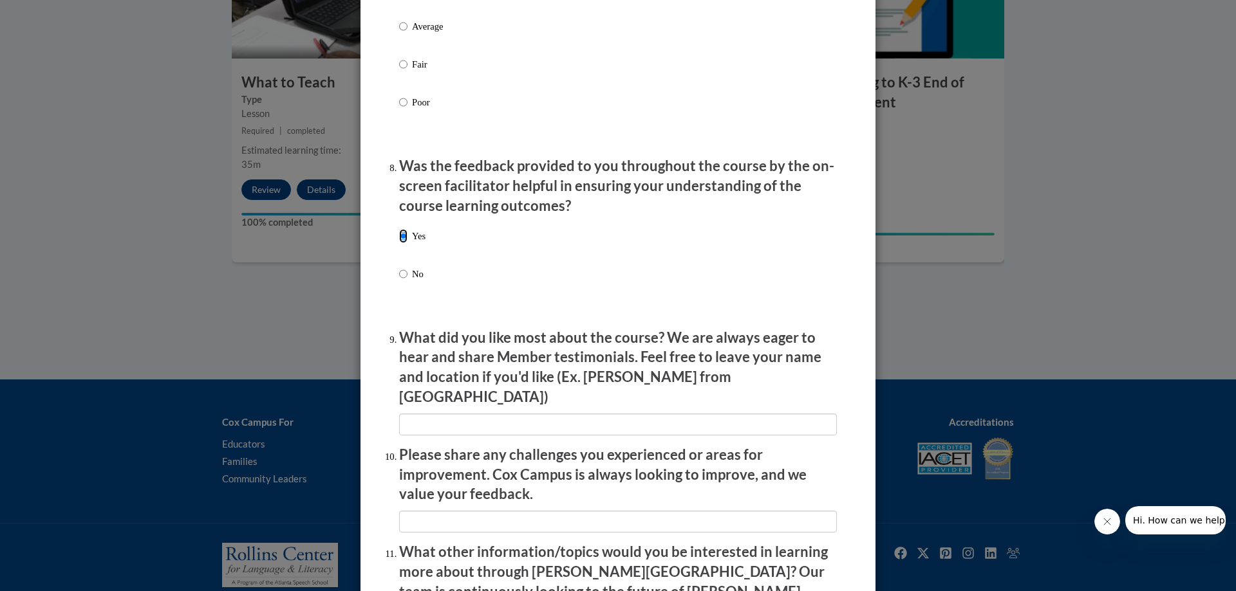
scroll to position [1866, 0]
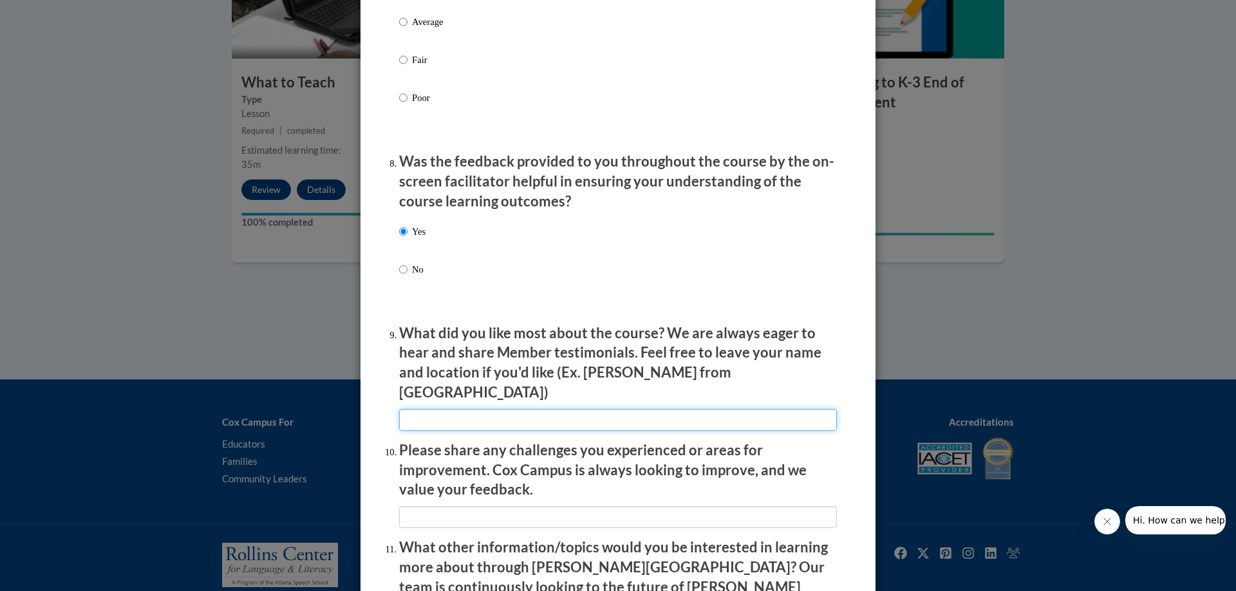
click at [425, 416] on input "textbox" at bounding box center [618, 420] width 438 height 22
click at [543, 409] on input "textbox" at bounding box center [618, 420] width 438 height 22
click at [611, 412] on input "textbox" at bounding box center [618, 420] width 438 height 22
click at [546, 410] on input "textbox" at bounding box center [618, 420] width 438 height 22
click at [545, 411] on input "textbox" at bounding box center [618, 420] width 438 height 22
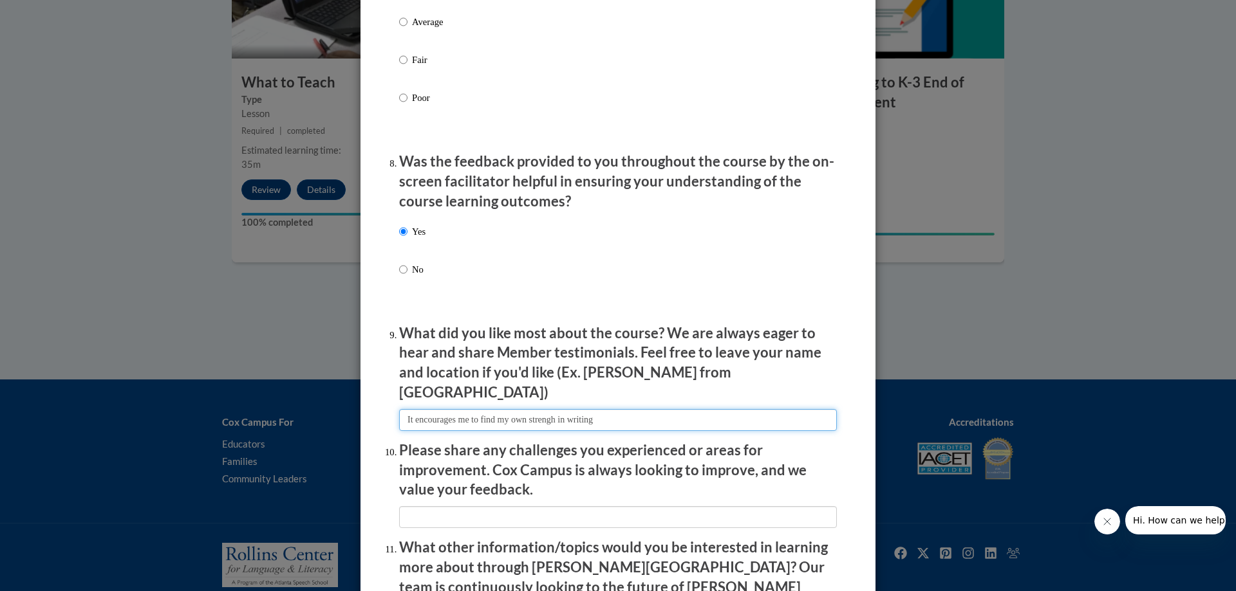
click at [620, 412] on input "textbox" at bounding box center [618, 420] width 438 height 22
drag, startPoint x: 567, startPoint y: 409, endPoint x: 533, endPoint y: 414, distance: 34.5
click at [533, 414] on input "textbox" at bounding box center [618, 420] width 438 height 22
click at [543, 411] on input "textbox" at bounding box center [618, 420] width 438 height 22
click at [544, 409] on input "textbox" at bounding box center [618, 420] width 438 height 22
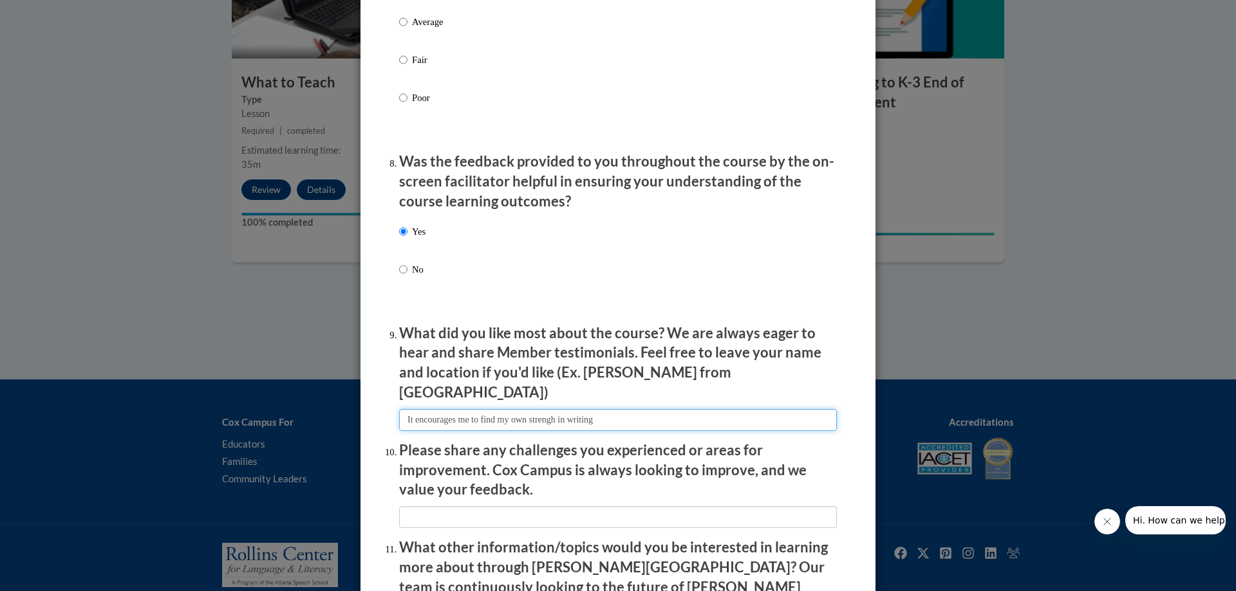
click at [635, 409] on input "textbox" at bounding box center [618, 420] width 438 height 22
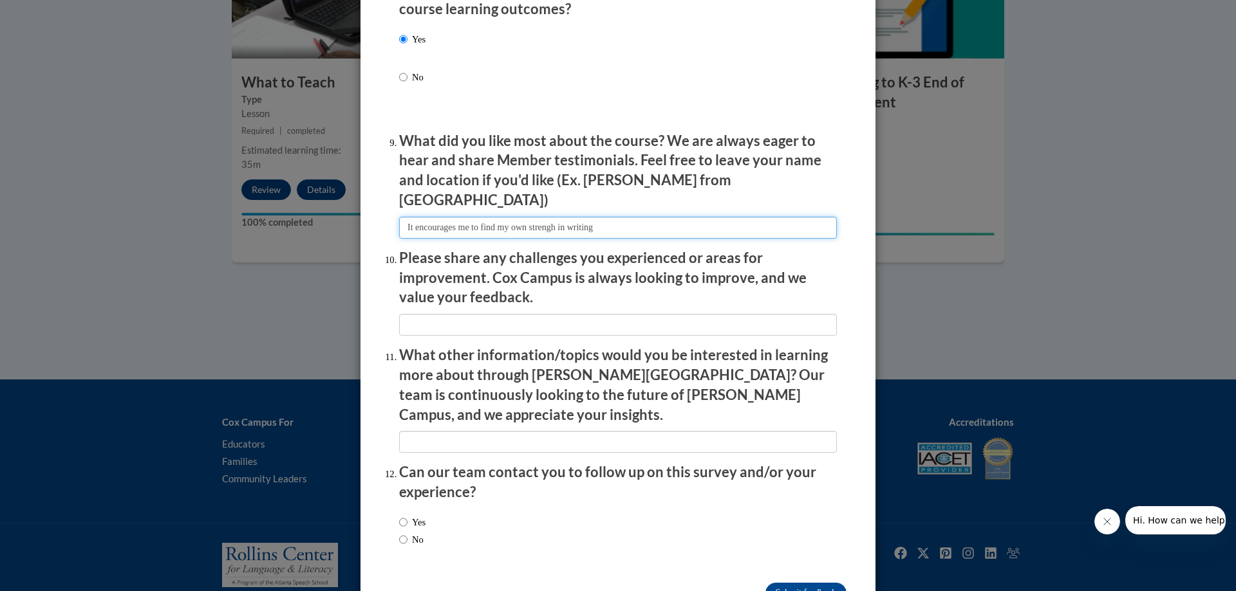
scroll to position [2083, 0]
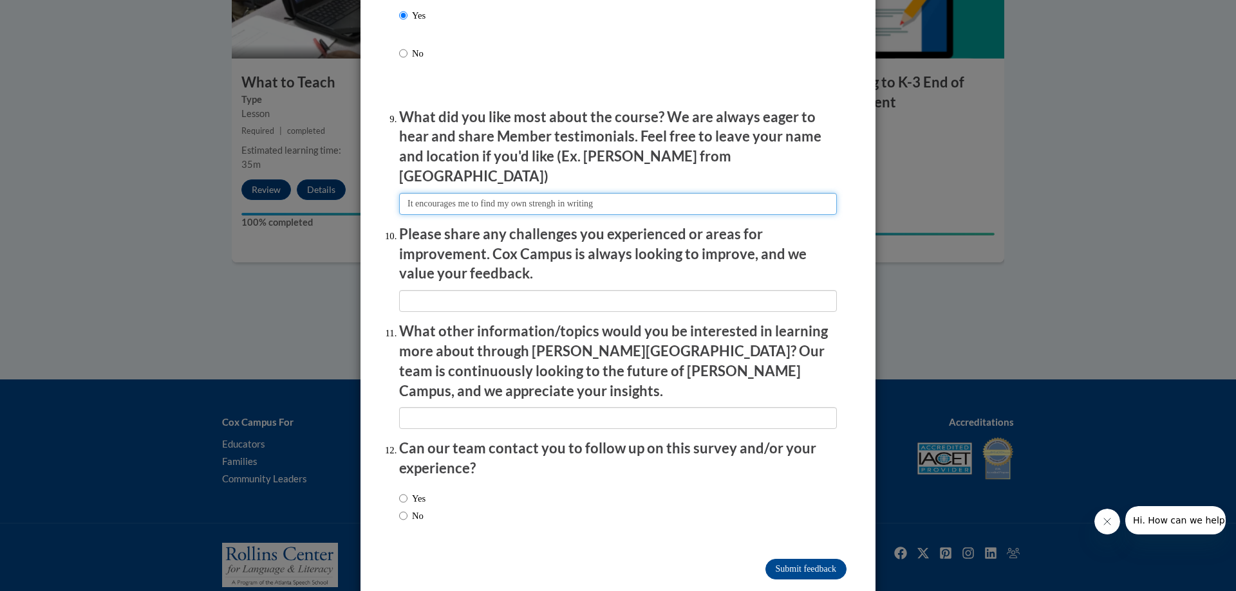
type input "It encourages me to find my own strengh in writing"
click at [399, 509] on input "No" at bounding box center [403, 516] width 8 height 14
radio input "true"
click at [778, 559] on input "Submit feedback" at bounding box center [805, 569] width 81 height 21
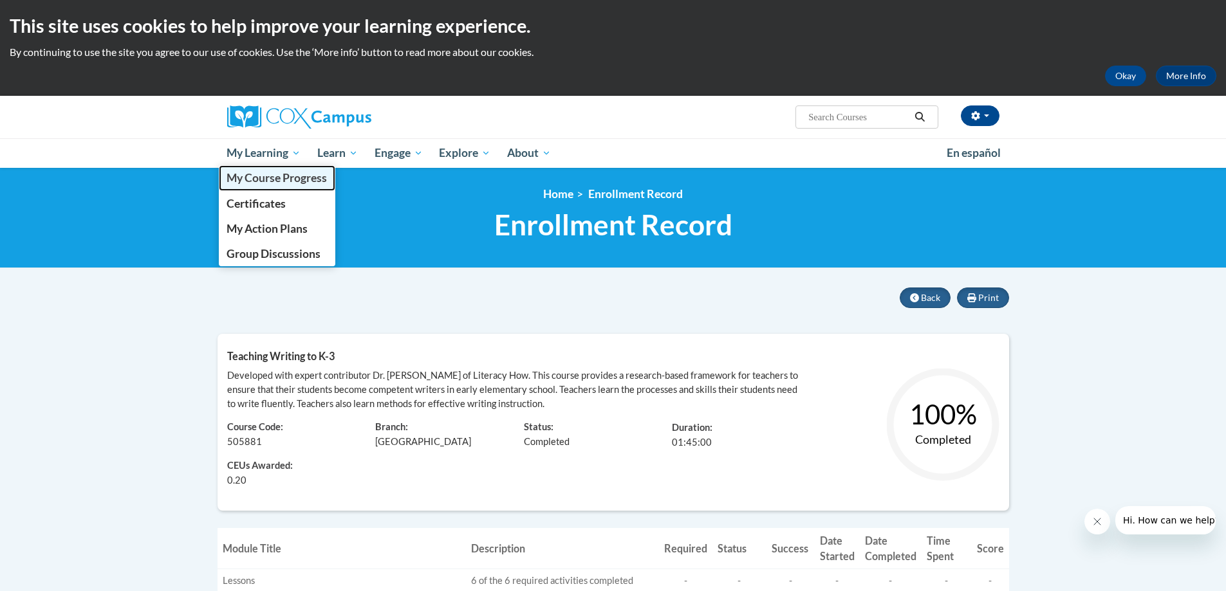
click at [276, 182] on span "My Course Progress" at bounding box center [277, 178] width 100 height 14
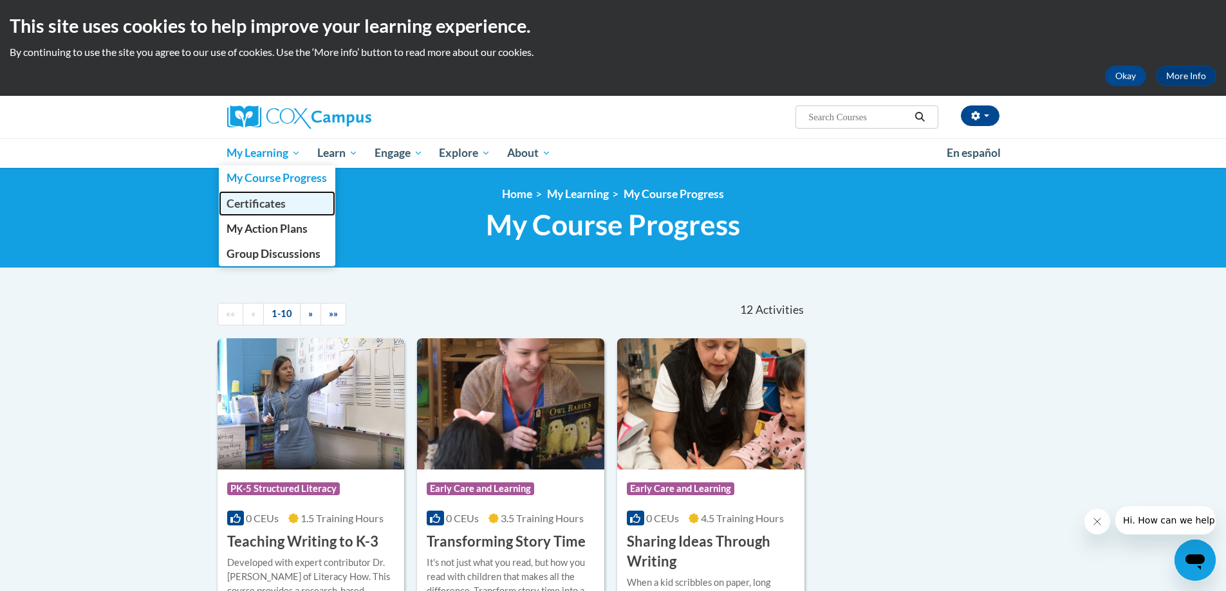
click at [257, 205] on span "Certificates" at bounding box center [256, 204] width 59 height 14
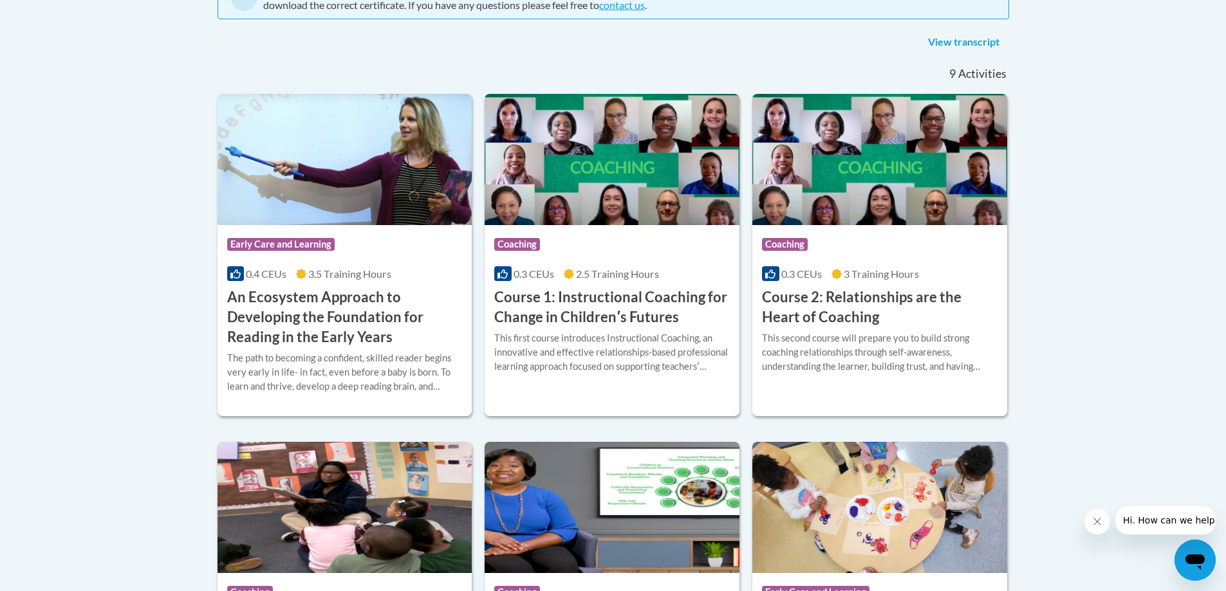
scroll to position [54, 0]
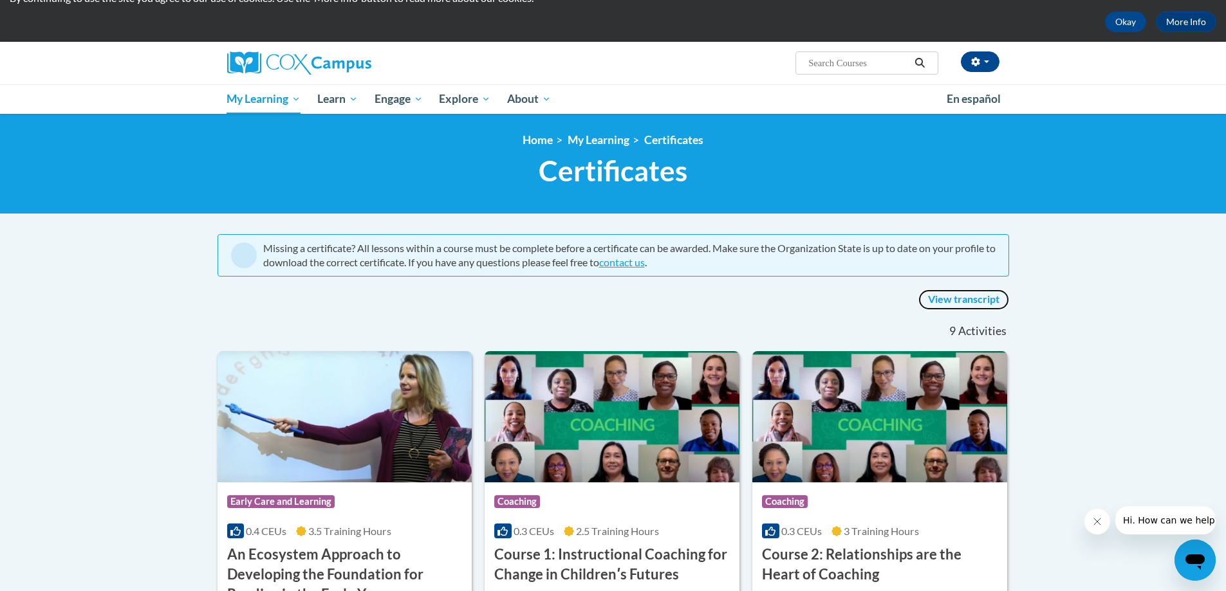
click at [973, 299] on link "View transcript" at bounding box center [963, 300] width 91 height 21
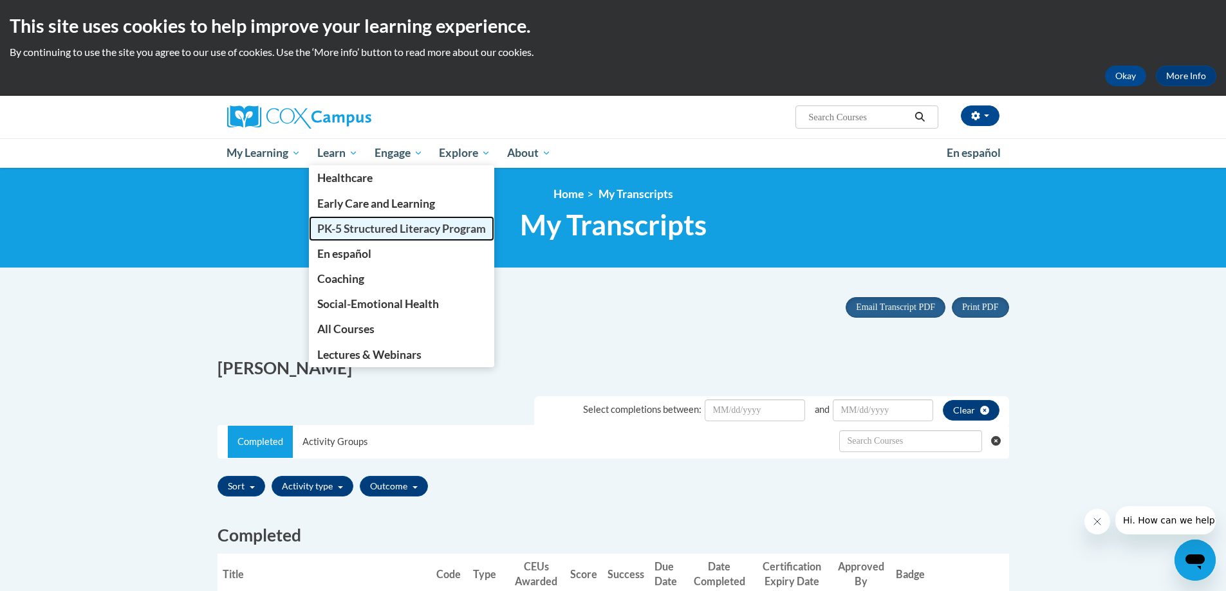
click at [354, 223] on span "PK-5 Structured Literacy Program" at bounding box center [401, 229] width 169 height 14
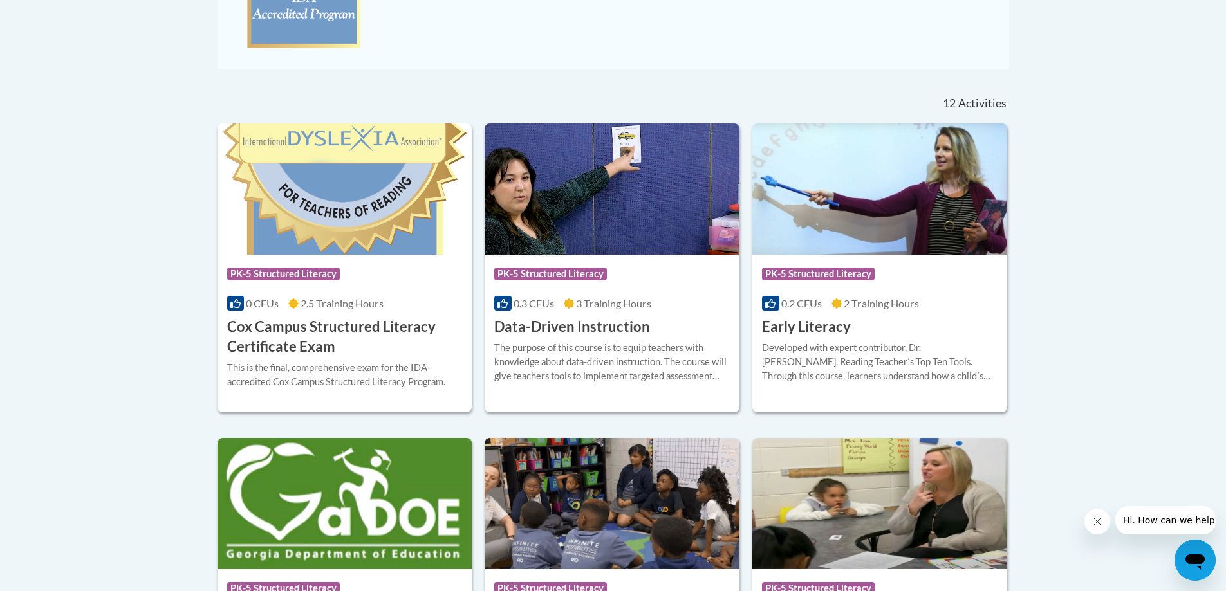
scroll to position [465, 0]
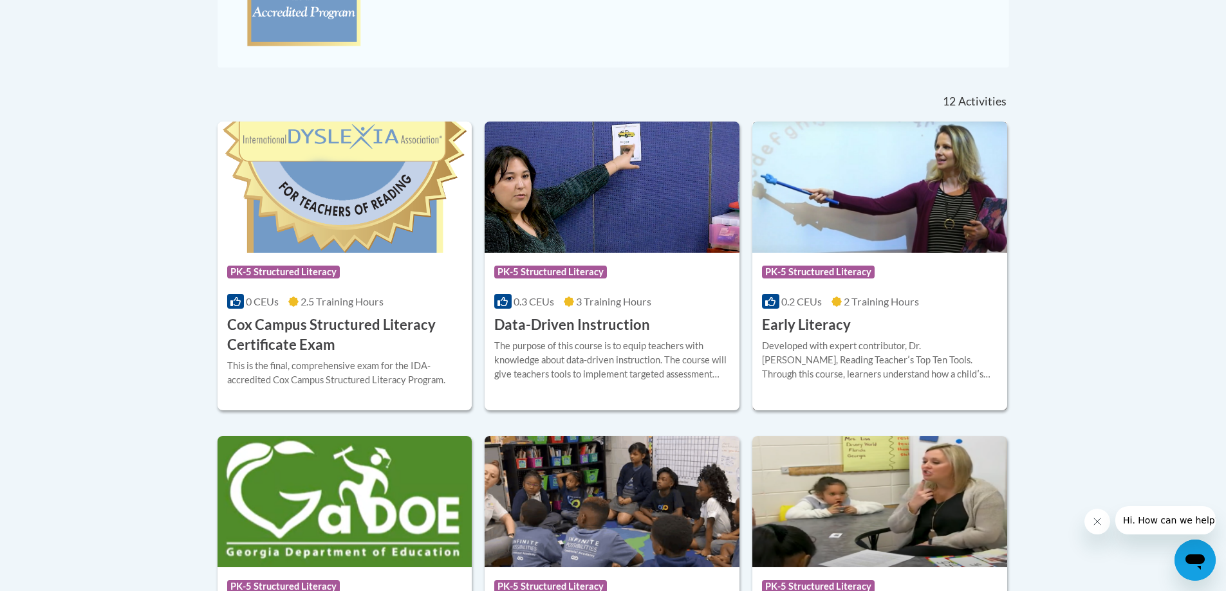
click at [814, 320] on h3 "Early Literacy" at bounding box center [806, 325] width 89 height 20
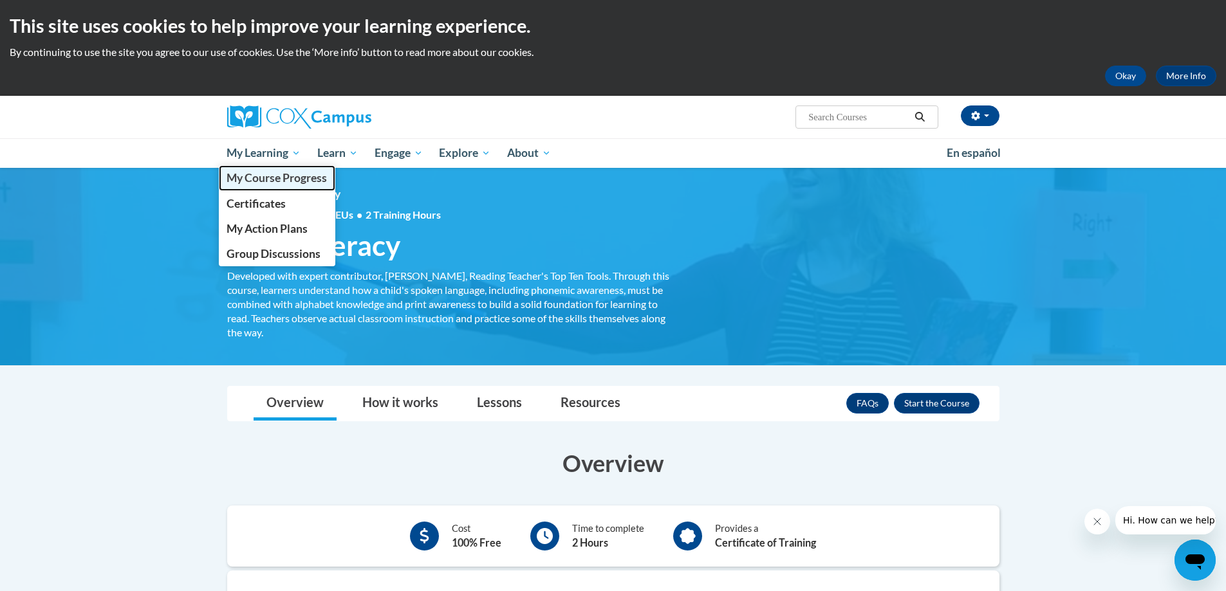
click at [259, 181] on span "My Course Progress" at bounding box center [277, 178] width 100 height 14
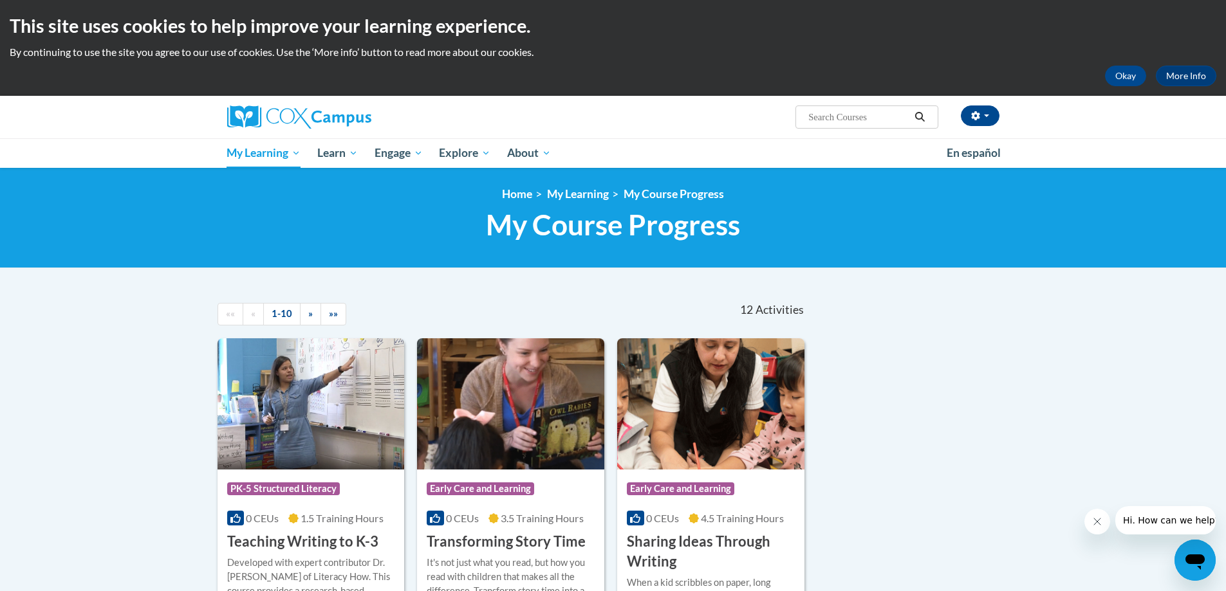
click at [434, 290] on div "«« « 1-10 » »»" at bounding box center [335, 314] width 254 height 48
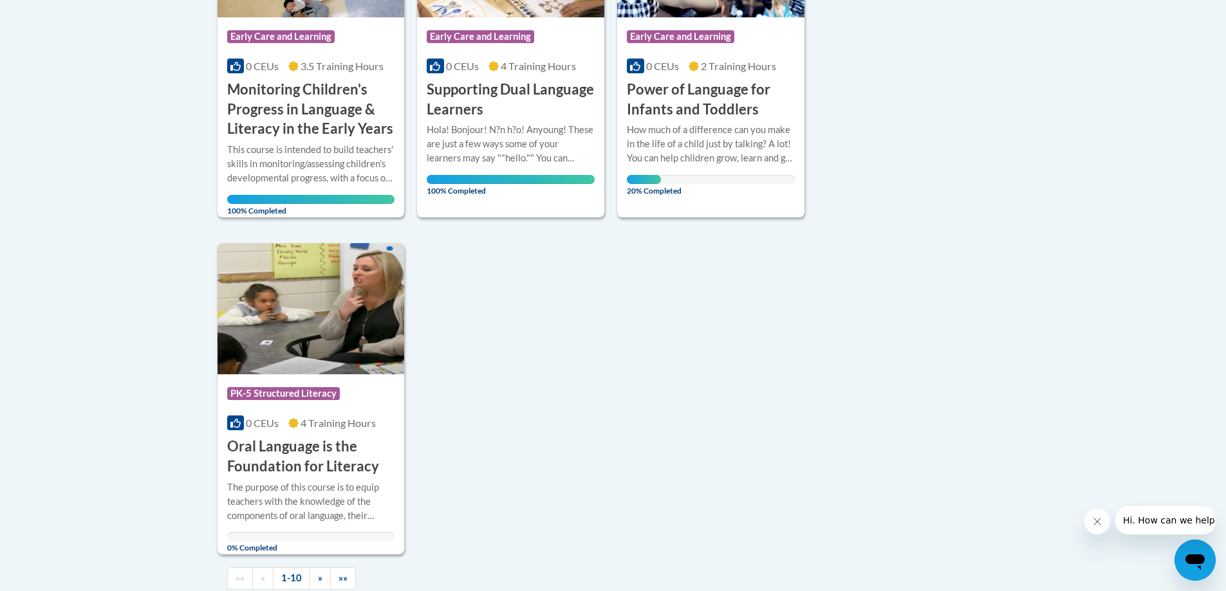
scroll to position [1352, 0]
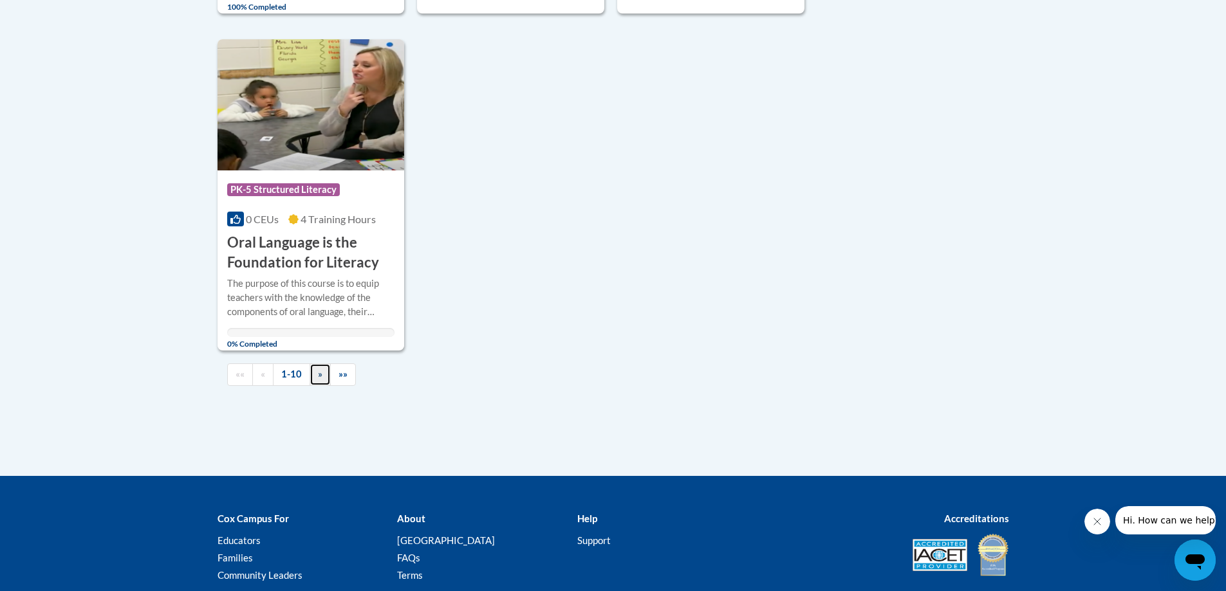
click at [315, 377] on link "»" at bounding box center [320, 375] width 21 height 23
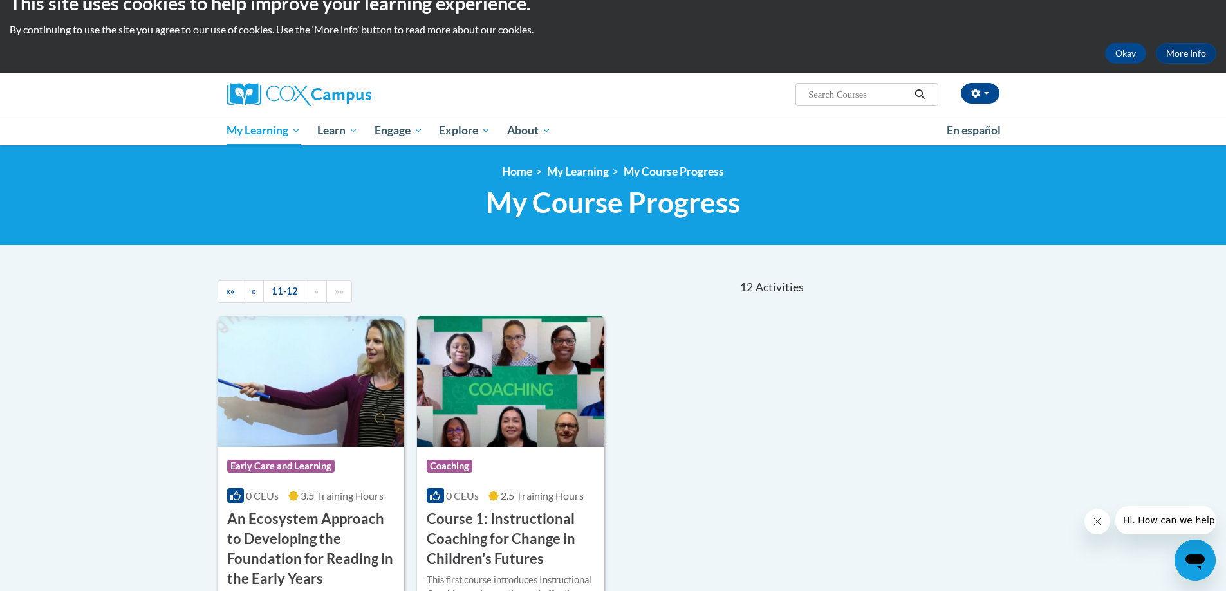
scroll to position [0, 0]
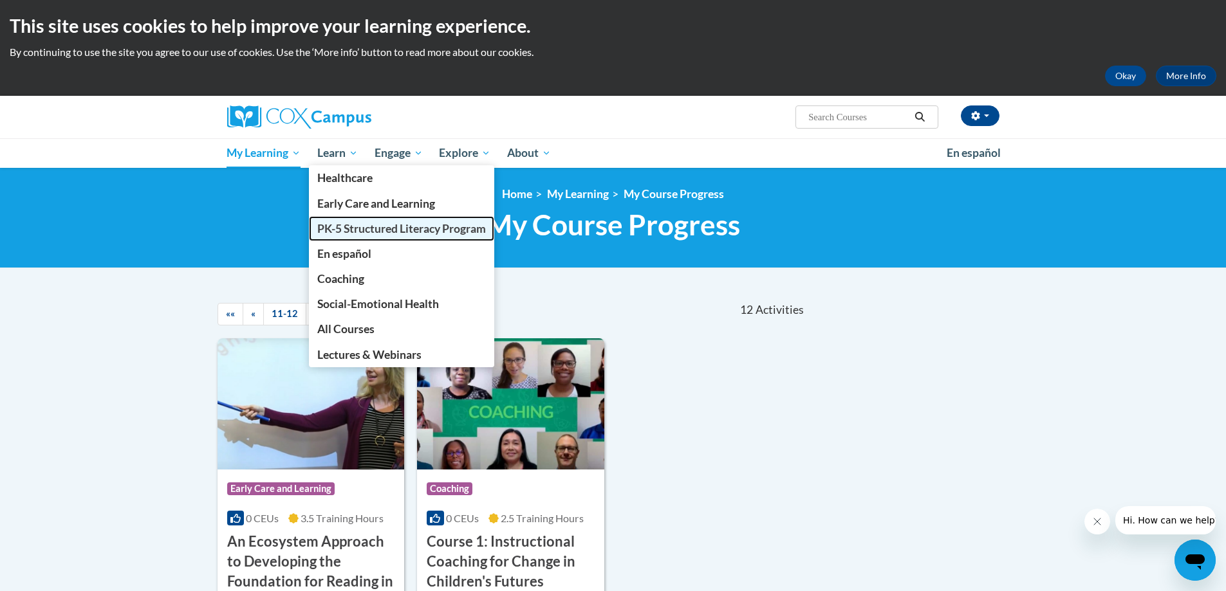
click at [349, 224] on span "PK-5 Structured Literacy Program" at bounding box center [401, 229] width 169 height 14
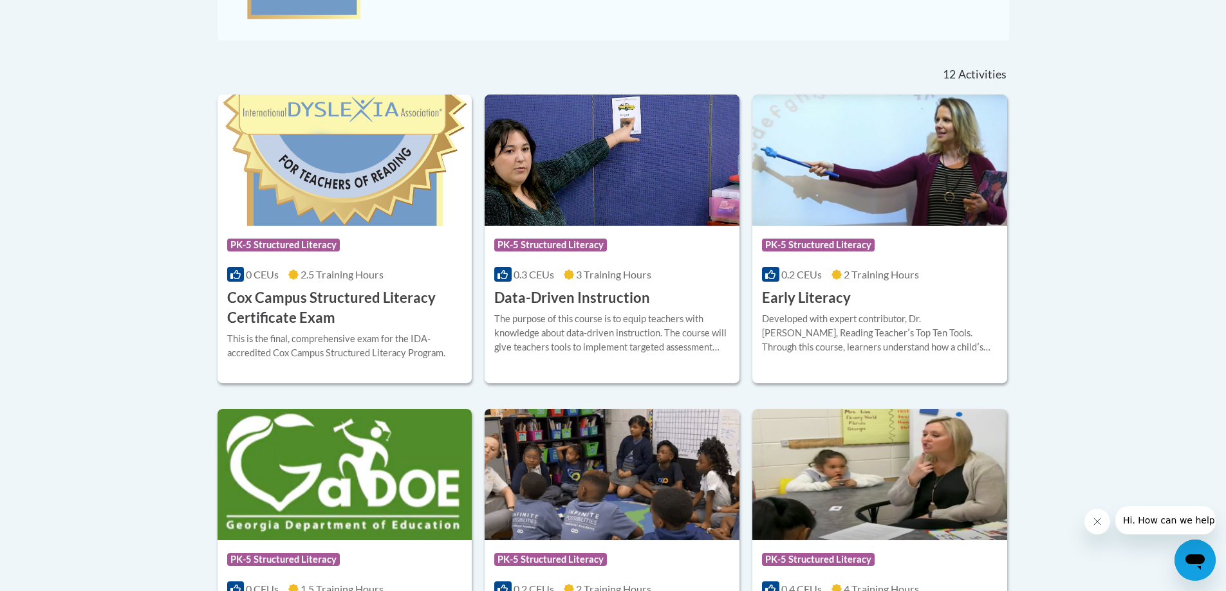
scroll to position [515, 0]
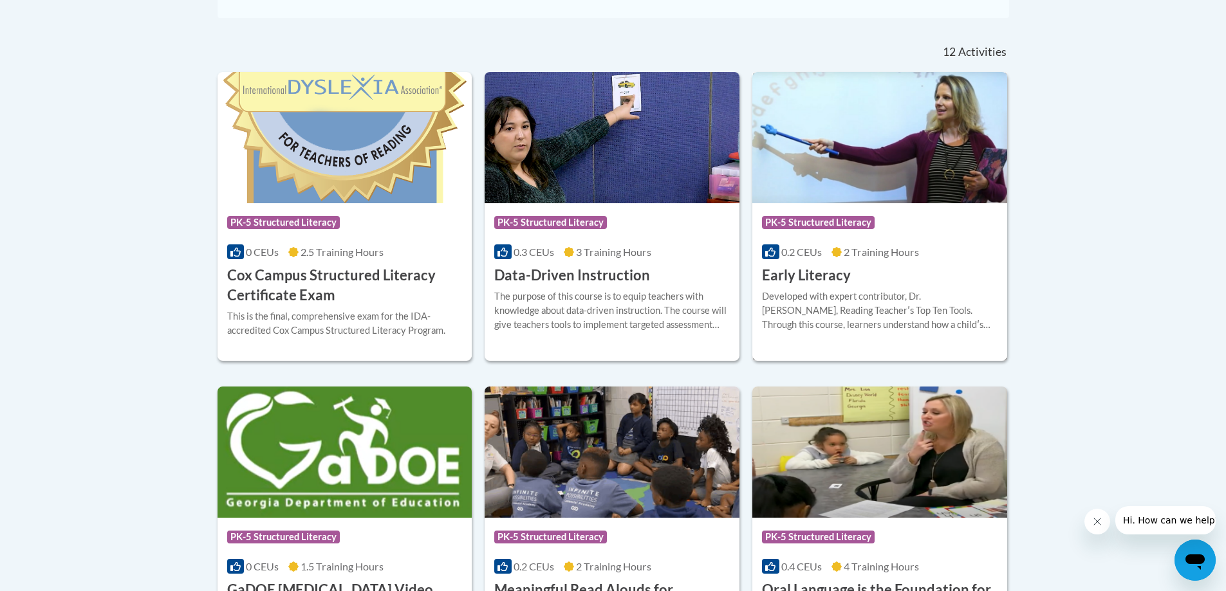
click at [826, 275] on h3 "Early Literacy" at bounding box center [806, 276] width 89 height 20
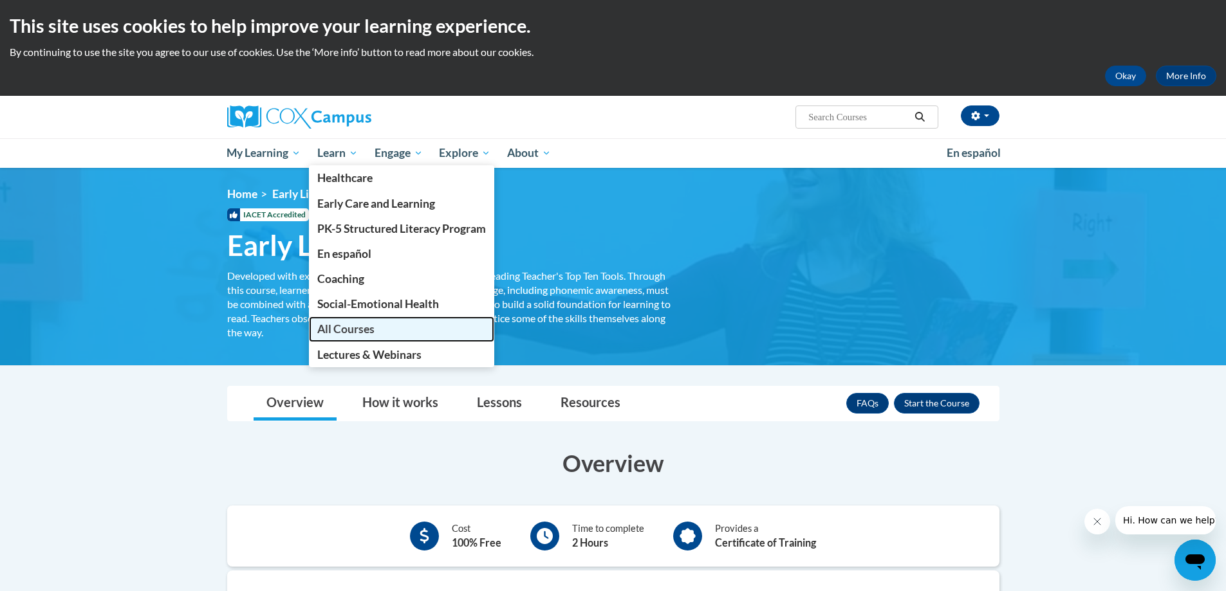
click at [363, 324] on span "All Courses" at bounding box center [345, 329] width 57 height 14
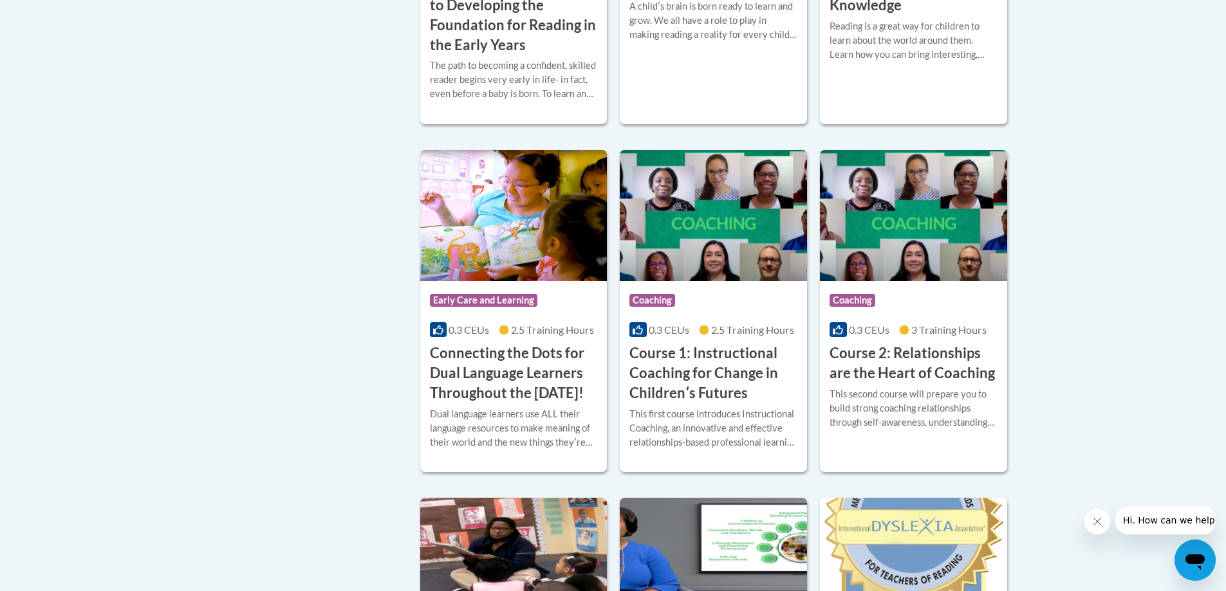
scroll to position [579, 0]
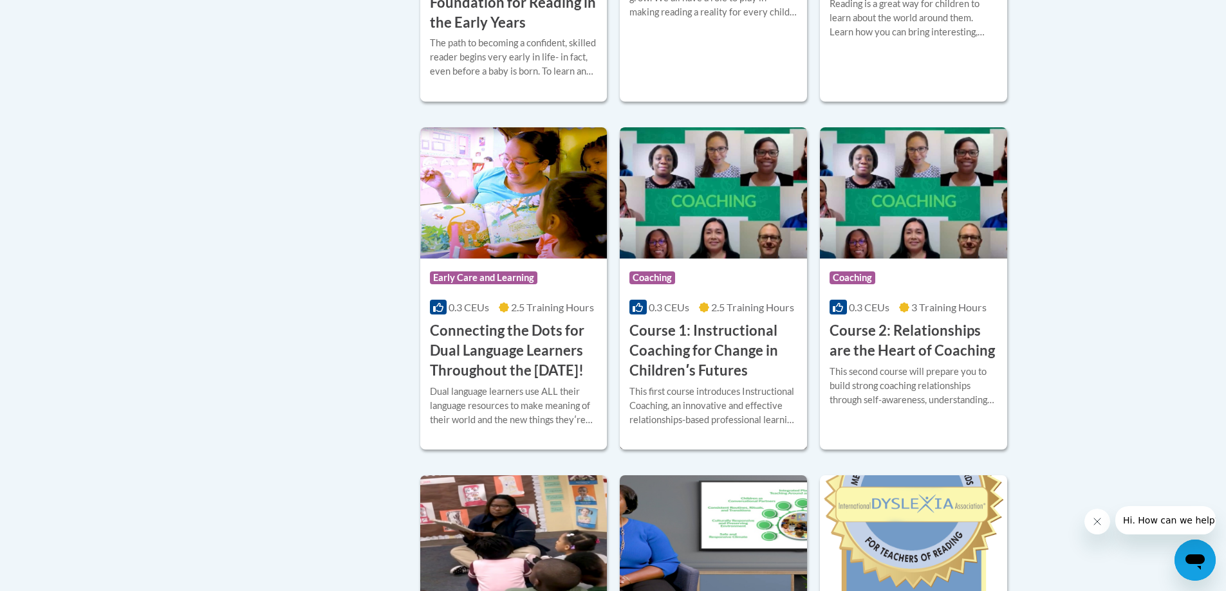
click at [656, 278] on span "Coaching" at bounding box center [652, 278] width 46 height 13
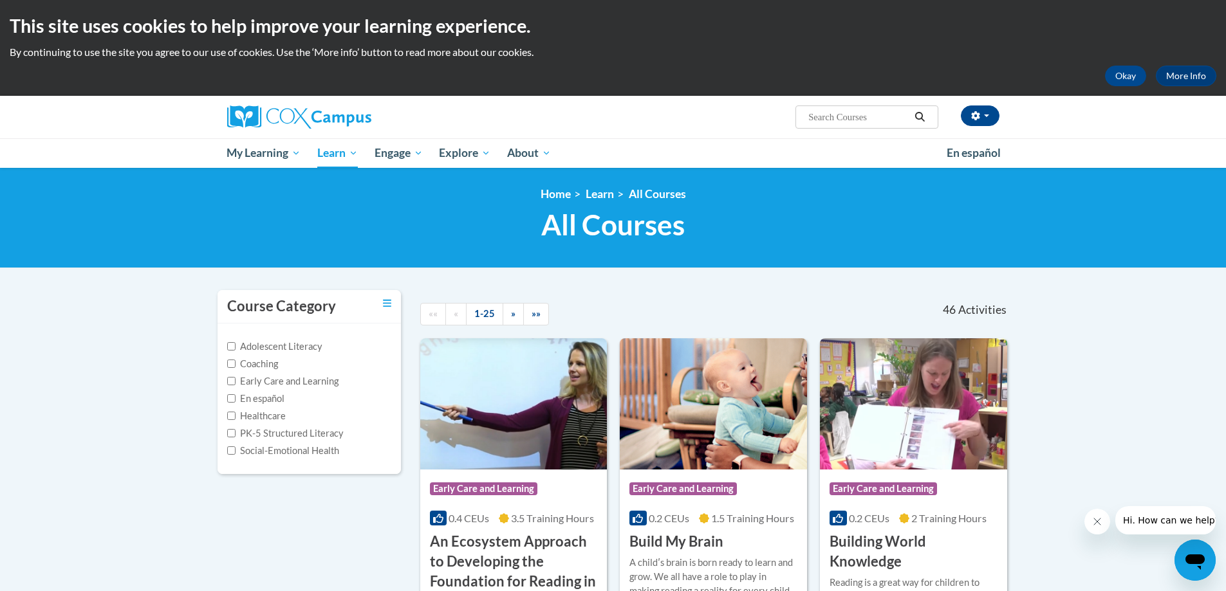
click at [252, 348] on label "Adolescent Literacy" at bounding box center [274, 347] width 95 height 14
click at [236, 348] on input "Adolescent Literacy" at bounding box center [231, 346] width 8 height 8
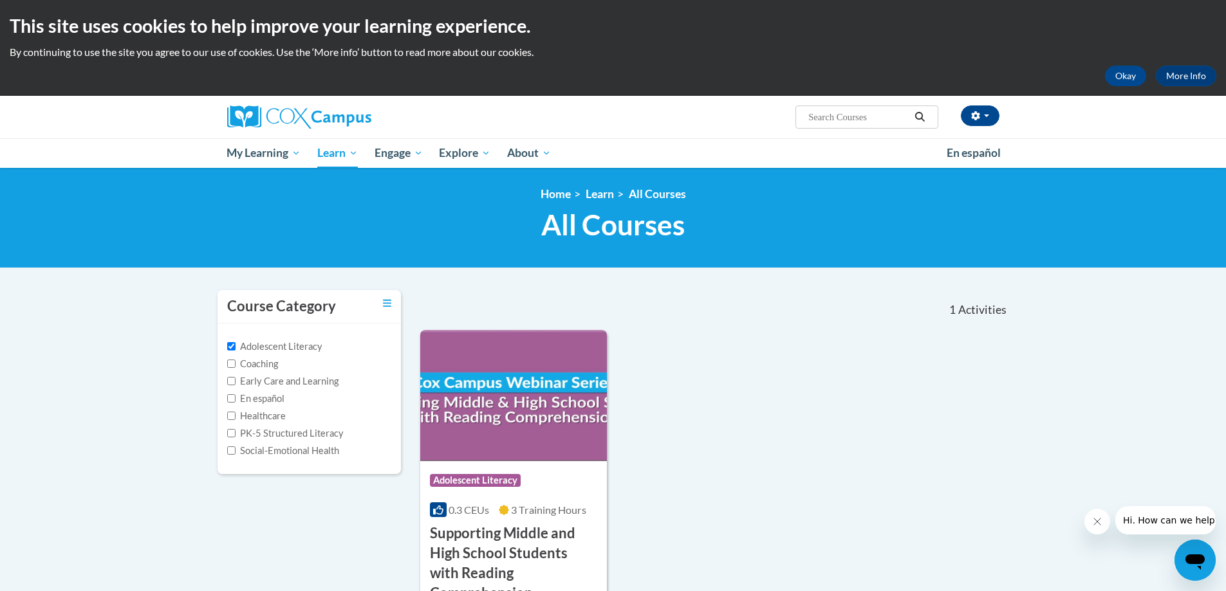
click at [248, 344] on label "Adolescent Literacy" at bounding box center [274, 347] width 95 height 14
click at [236, 344] on input "Adolescent Literacy" at bounding box center [231, 346] width 8 height 8
checkbox input "false"
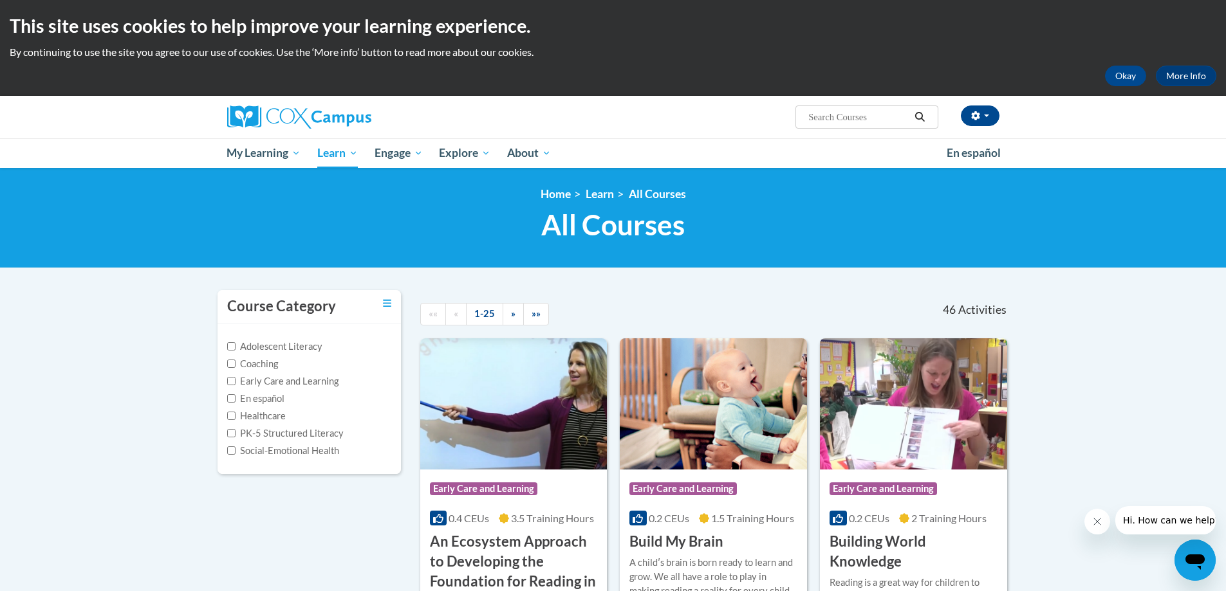
click at [255, 435] on label "PK-5 Structured Literacy" at bounding box center [285, 434] width 116 height 14
click at [236, 435] on input "PK-5 Structured Literacy" at bounding box center [231, 433] width 8 height 8
checkbox input "true"
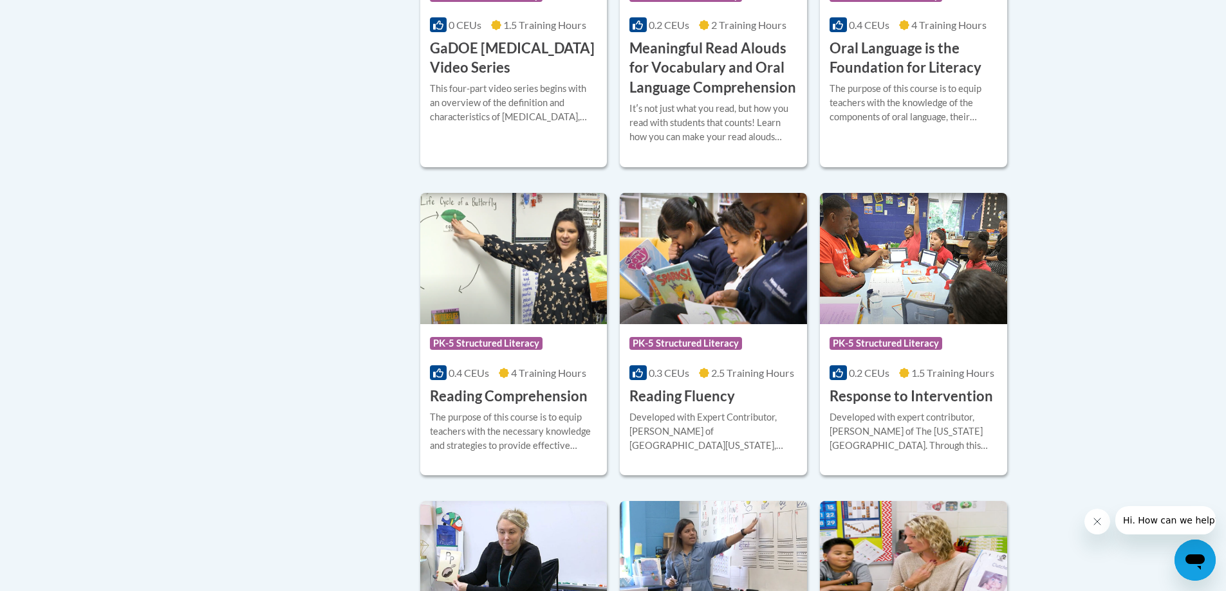
scroll to position [837, 0]
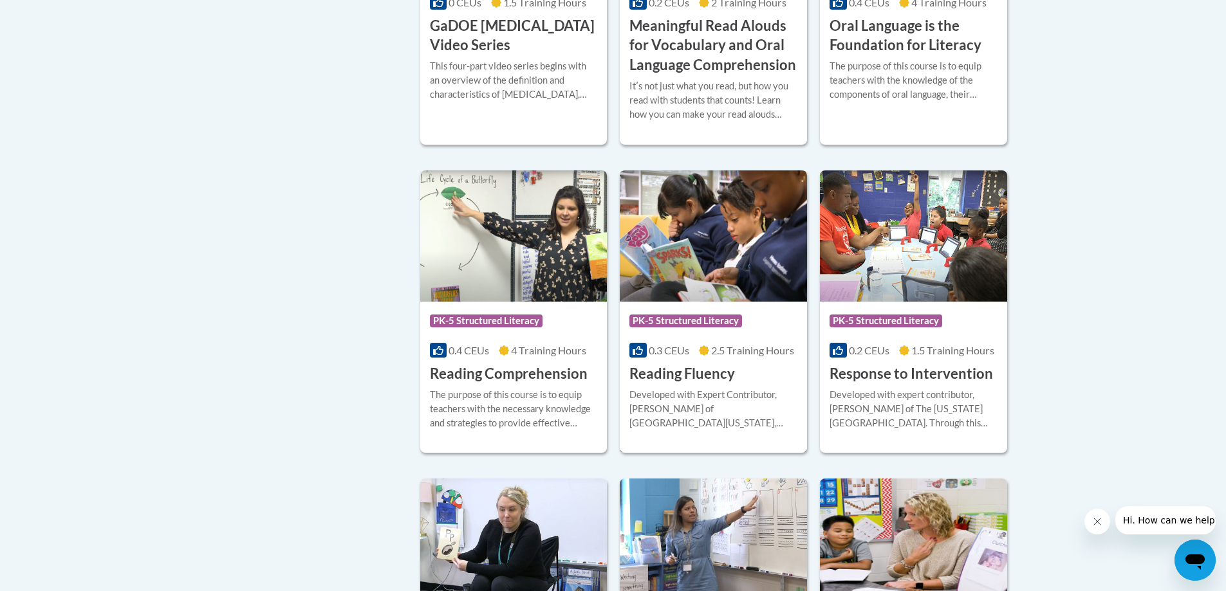
click at [710, 387] on div at bounding box center [713, 387] width 168 height 1
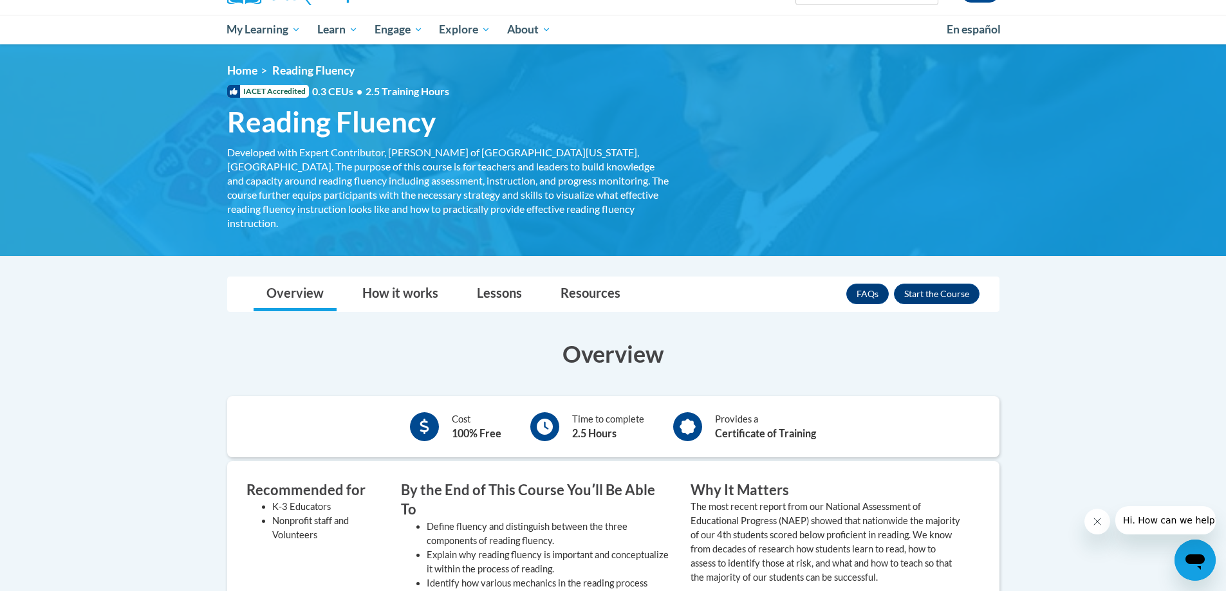
scroll to position [129, 0]
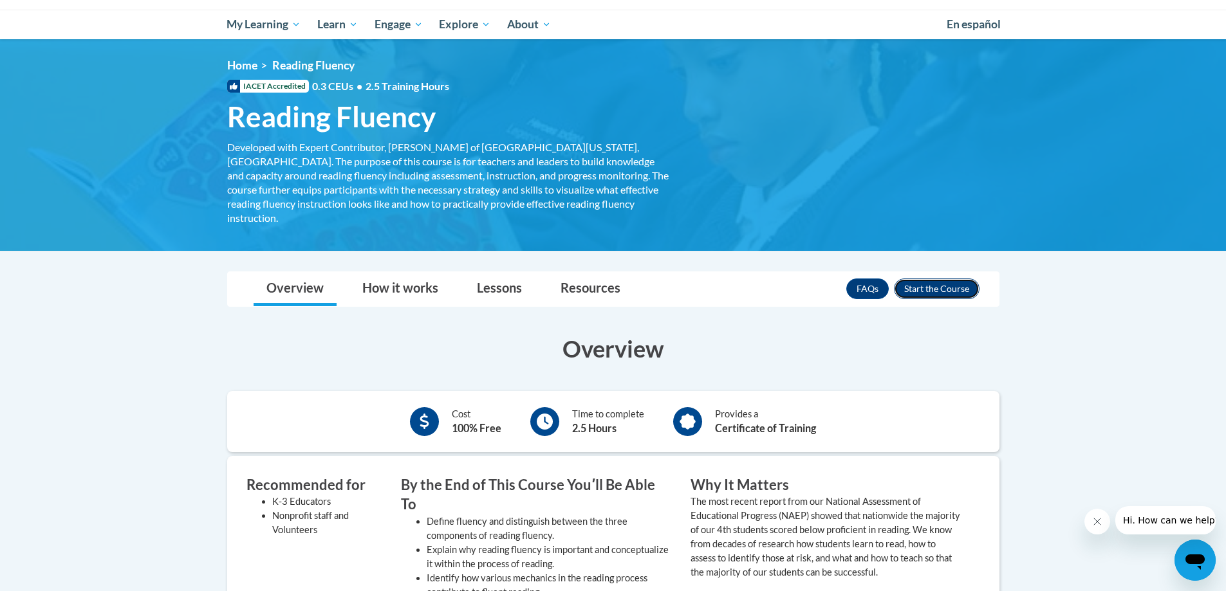
click at [930, 279] on button "Enroll" at bounding box center [937, 289] width 86 height 21
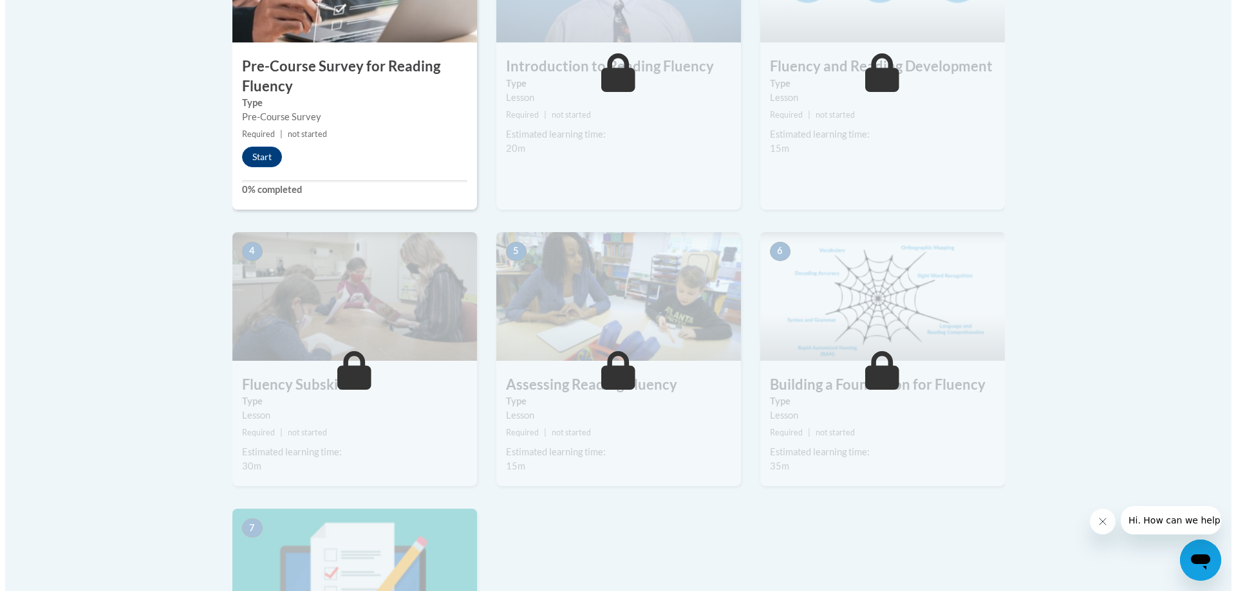
scroll to position [386, 0]
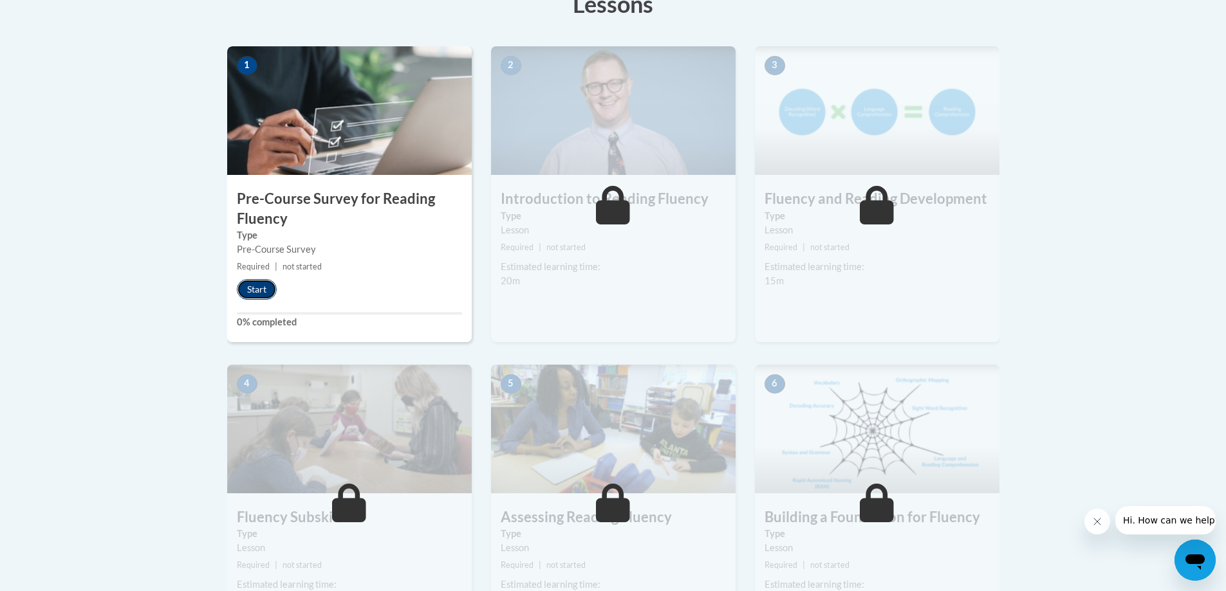
click at [243, 292] on button "Start" at bounding box center [257, 289] width 40 height 21
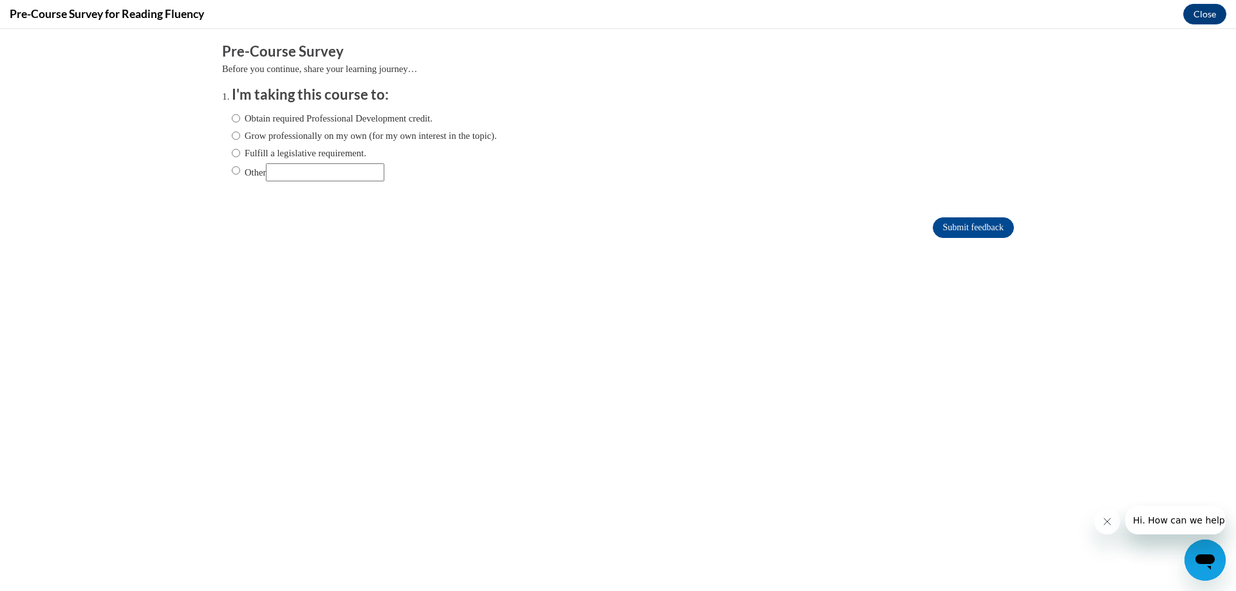
scroll to position [0, 0]
click at [232, 131] on input "Grow professionally on my own (for my own interest in the topic)." at bounding box center [236, 136] width 8 height 14
radio input "true"
click at [951, 229] on input "Submit feedback" at bounding box center [973, 228] width 81 height 21
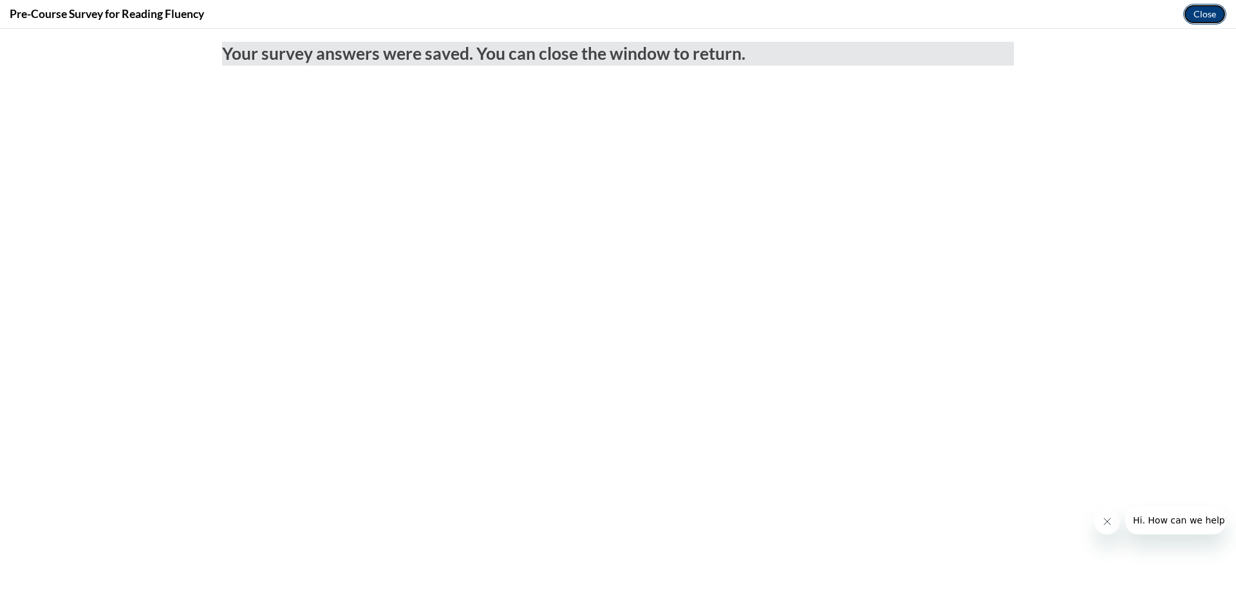
click at [1188, 12] on button "Close" at bounding box center [1204, 14] width 43 height 21
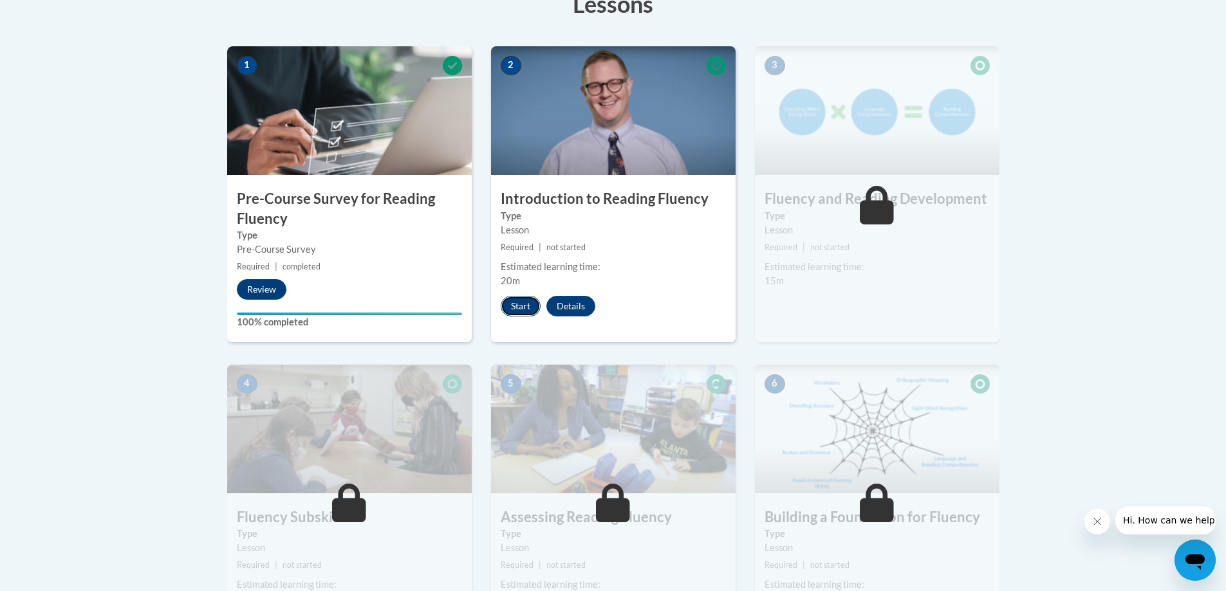
click at [528, 306] on button "Start" at bounding box center [521, 306] width 40 height 21
